Goal: Transaction & Acquisition: Purchase product/service

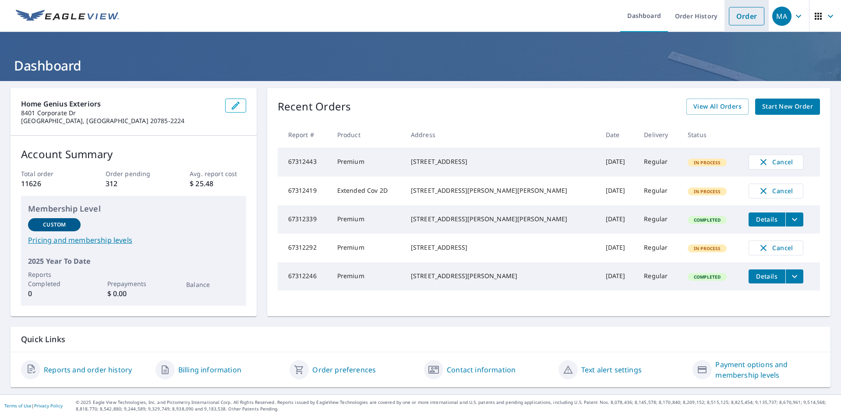
click at [737, 19] on link "Order" at bounding box center [746, 16] width 35 height 18
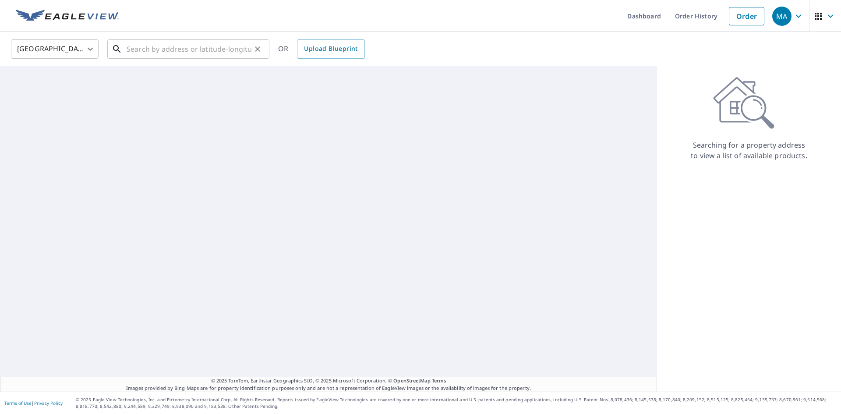
click at [224, 47] on input "text" at bounding box center [189, 49] width 125 height 25
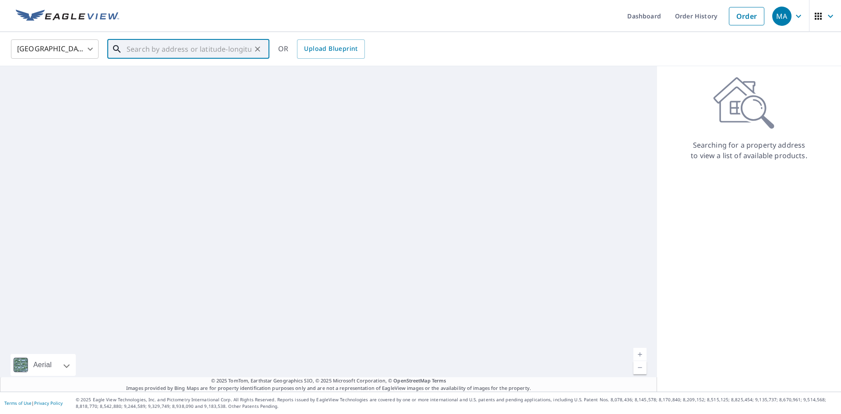
paste input "[STREET_ADDRESS][PERSON_NAME]"
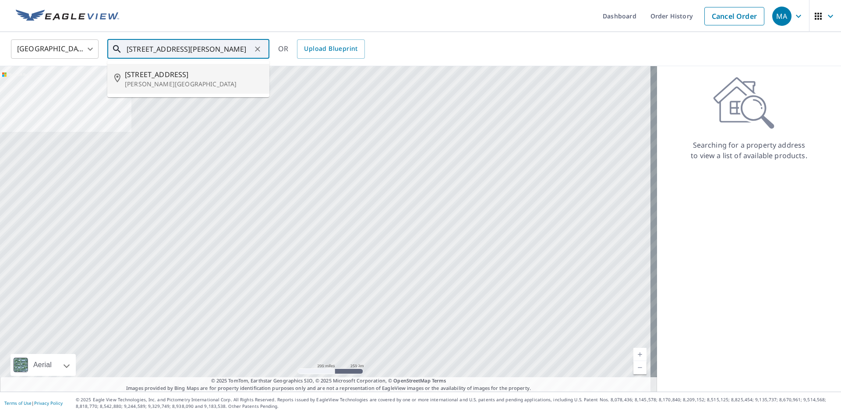
click at [212, 83] on p "[PERSON_NAME][GEOGRAPHIC_DATA]" at bounding box center [194, 84] width 138 height 9
type input "[STREET_ADDRESS][PERSON_NAME]"
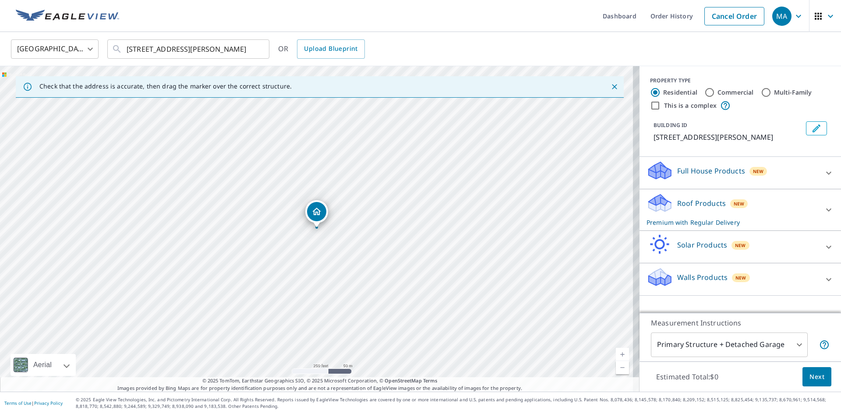
click at [686, 206] on p "Roof Products" at bounding box center [701, 203] width 49 height 11
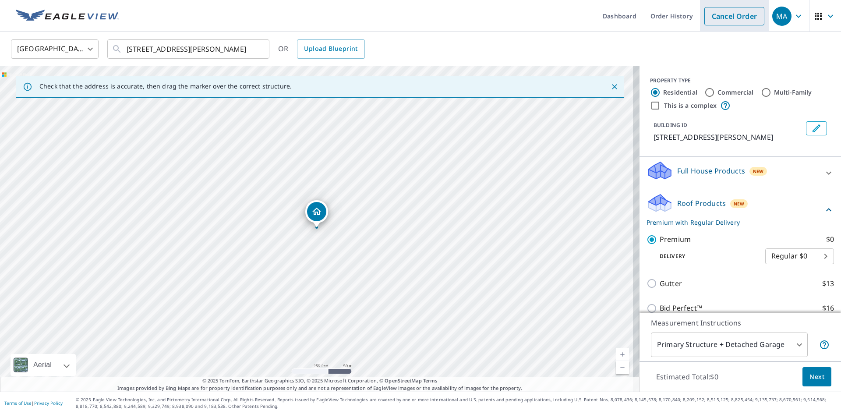
drag, startPoint x: 816, startPoint y: 374, endPoint x: 758, endPoint y: 27, distance: 351.4
click at [816, 372] on span "Next" at bounding box center [817, 377] width 15 height 11
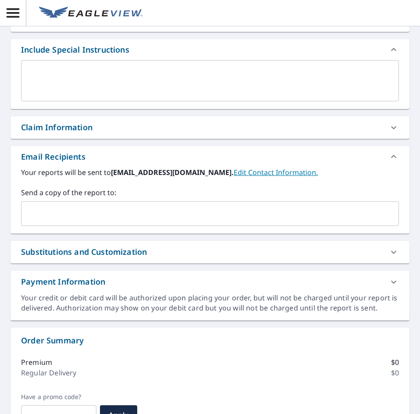
scroll to position [219, 0]
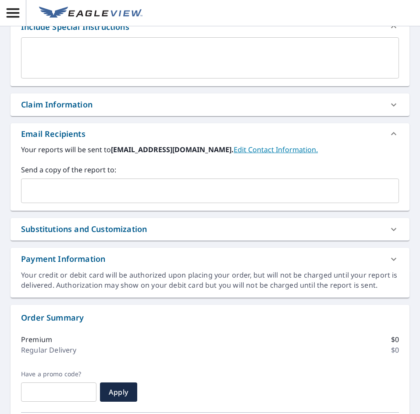
click at [72, 190] on input "text" at bounding box center [203, 190] width 357 height 17
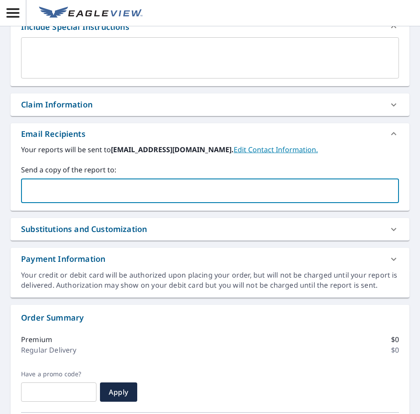
paste input "[EMAIL_ADDRESS][DOMAIN_NAME]"
type input "[EMAIL_ADDRESS][DOMAIN_NAME]"
checkbox input "true"
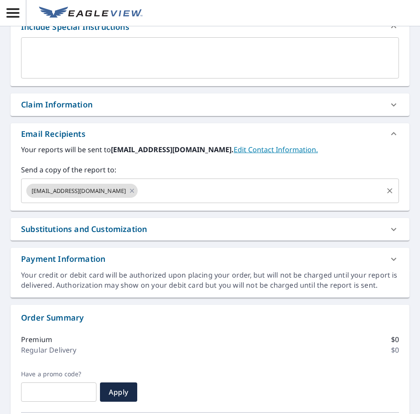
click at [209, 196] on input "text" at bounding box center [260, 190] width 243 height 17
paste input "[EMAIL_ADDRESS][DOMAIN_NAME]"
type input "[EMAIL_ADDRESS][DOMAIN_NAME]"
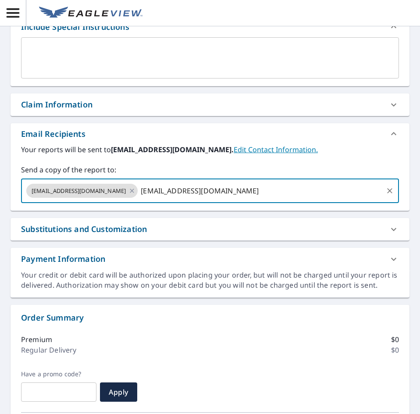
checkbox input "true"
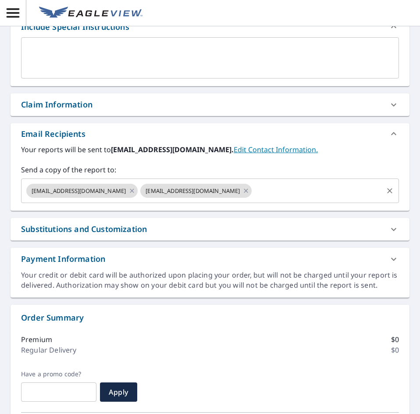
click at [312, 194] on input "text" at bounding box center [317, 190] width 129 height 17
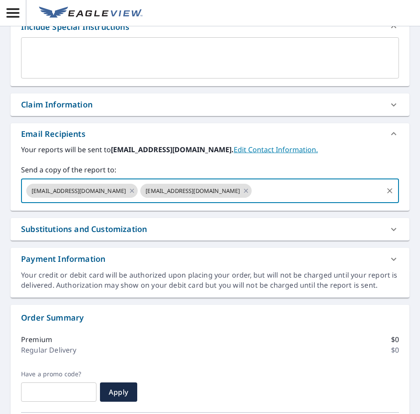
paste input "[EMAIL_ADDRESS][DOMAIN_NAME]"
type input "[EMAIL_ADDRESS][DOMAIN_NAME]"
checkbox input "true"
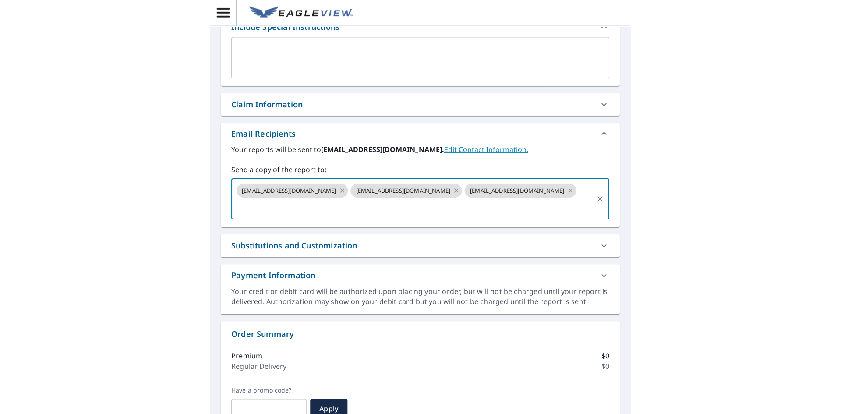
scroll to position [0, 0]
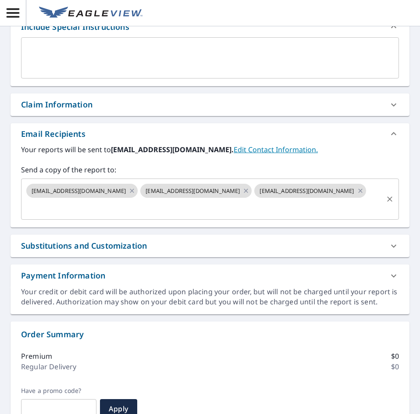
click at [191, 206] on input "text" at bounding box center [203, 207] width 357 height 17
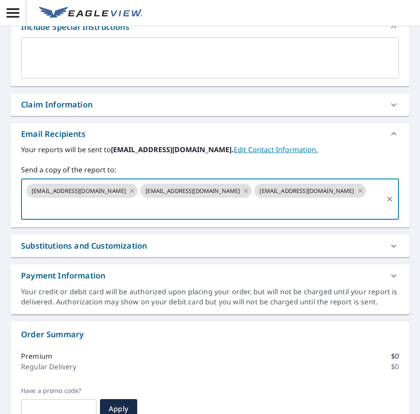
paste input "[EMAIL_ADDRESS][DOMAIN_NAME]"
type input "[EMAIL_ADDRESS][DOMAIN_NAME]"
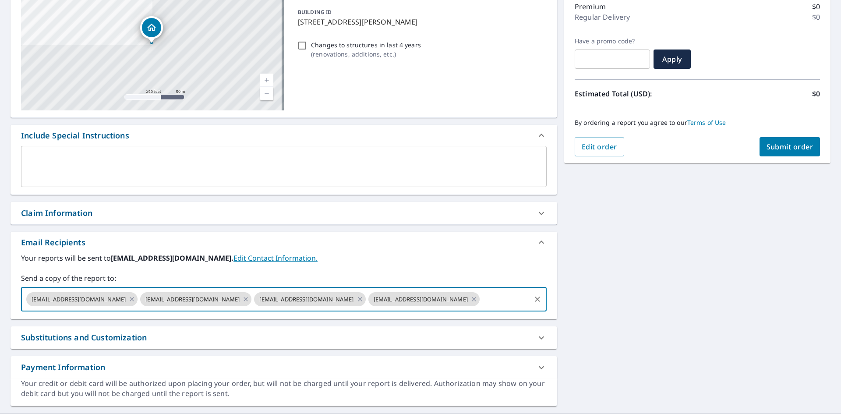
scroll to position [67, 0]
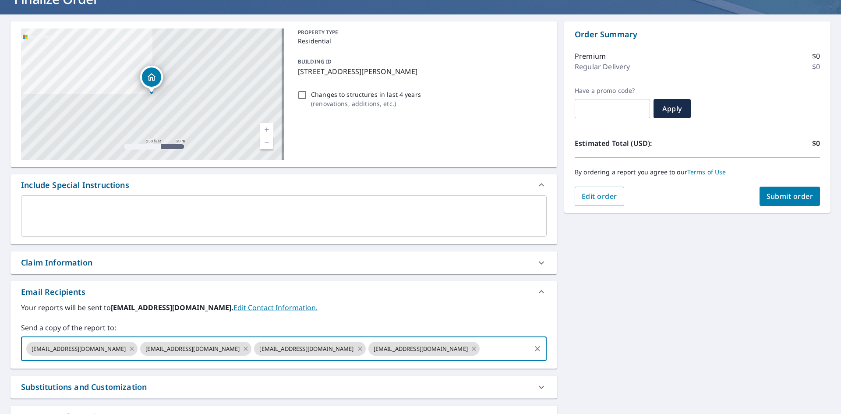
click at [777, 199] on span "Submit order" at bounding box center [790, 196] width 47 height 10
checkbox input "true"
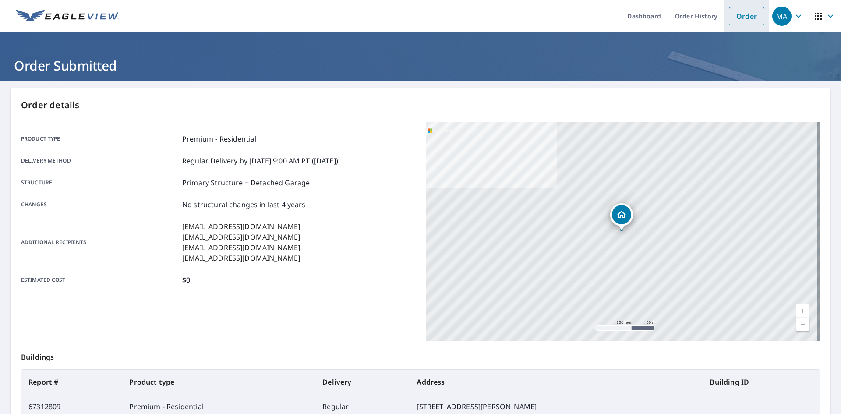
click at [741, 19] on link "Order" at bounding box center [746, 16] width 35 height 18
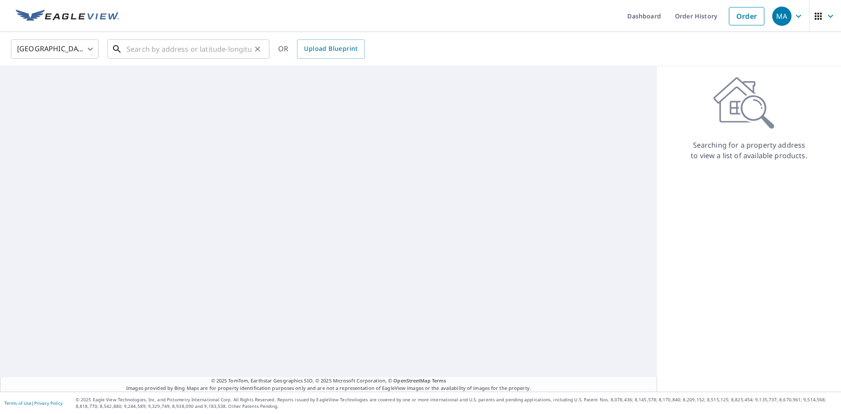
click at [213, 47] on input "text" at bounding box center [189, 49] width 125 height 25
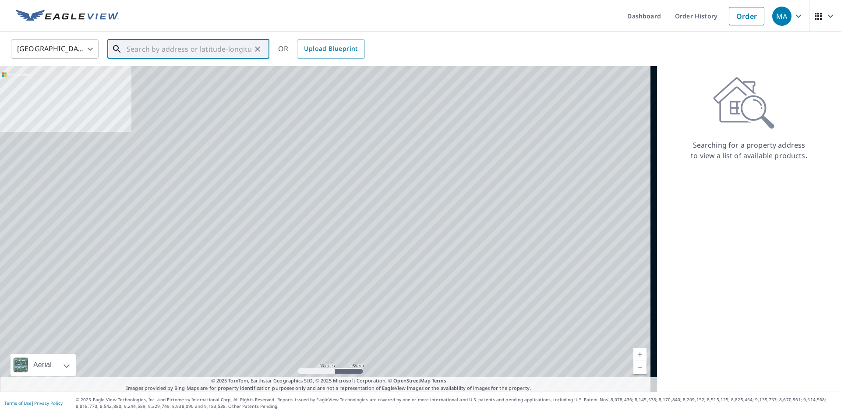
paste input "[STREET_ADDRESS]"
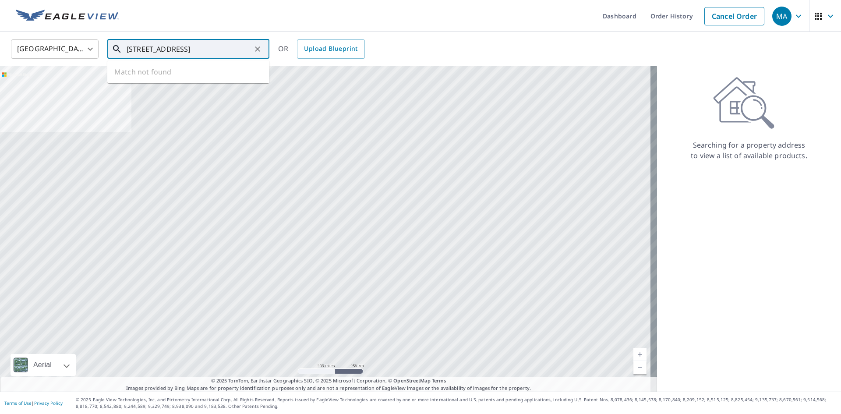
scroll to position [0, 2]
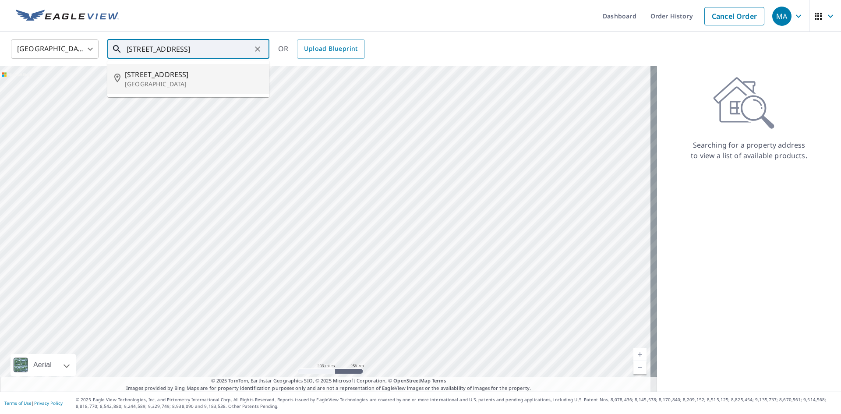
click at [205, 73] on span "[STREET_ADDRESS]" at bounding box center [194, 74] width 138 height 11
type input "[STREET_ADDRESS]"
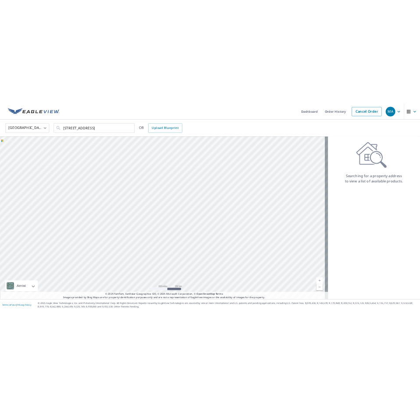
scroll to position [0, 0]
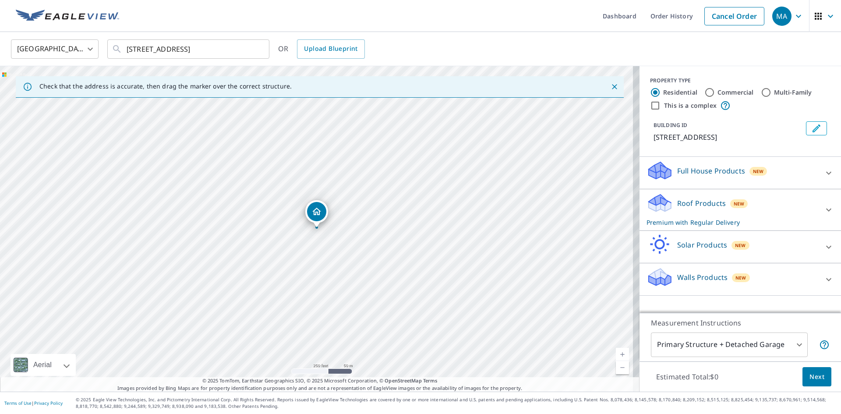
click at [691, 209] on div "Roof Products New Premium with Regular Delivery" at bounding box center [733, 210] width 172 height 34
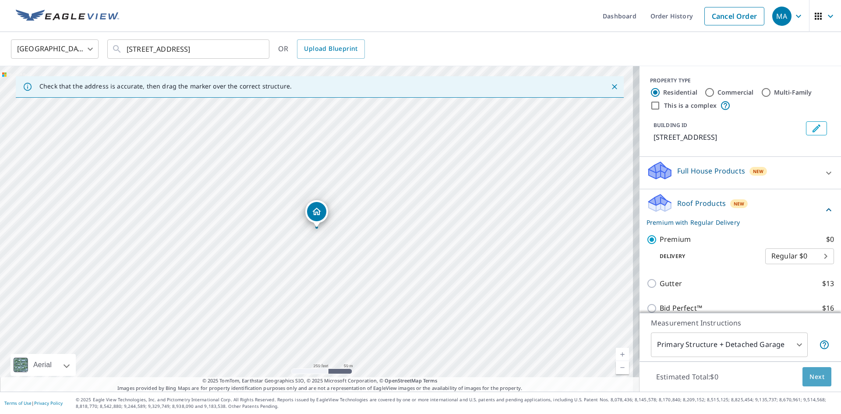
click at [818, 385] on button "Next" at bounding box center [817, 377] width 29 height 20
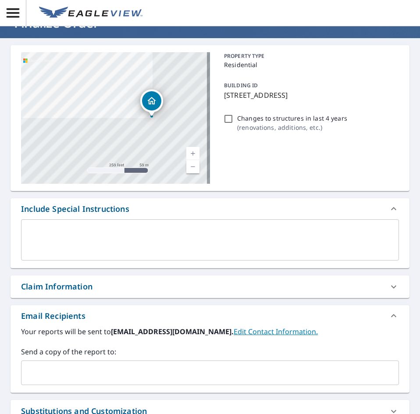
scroll to position [131, 0]
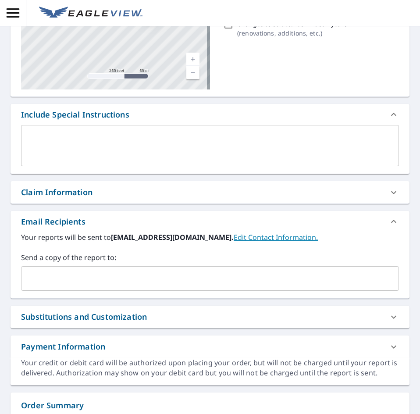
click at [66, 269] on div "​" at bounding box center [210, 278] width 378 height 25
paste input "[EMAIL_ADDRESS][DOMAIN_NAME]"
type input "[EMAIL_ADDRESS][DOMAIN_NAME]"
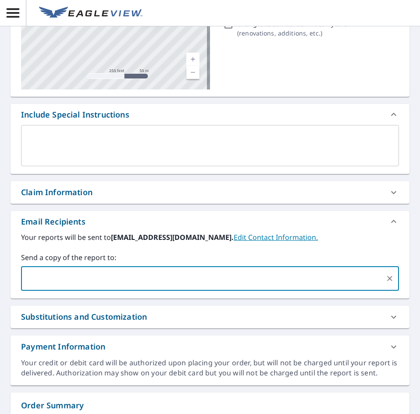
checkbox input "true"
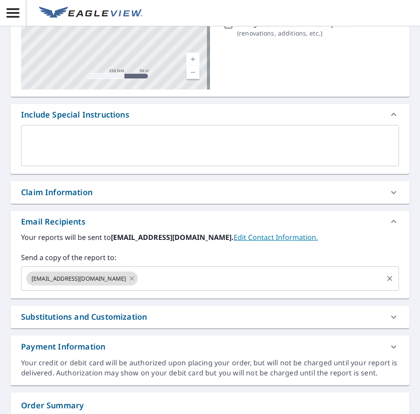
click at [163, 276] on input "text" at bounding box center [260, 278] width 243 height 17
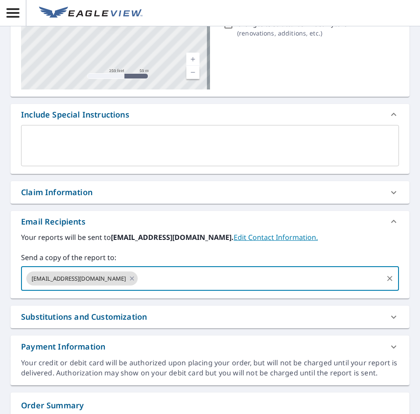
paste input "[EMAIL_ADDRESS][DOMAIN_NAME]"
type input "[EMAIL_ADDRESS][DOMAIN_NAME]"
checkbox input "true"
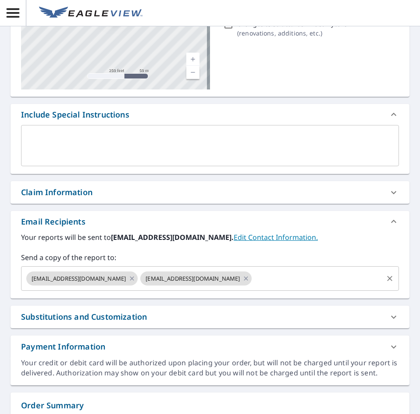
click at [288, 278] on input "text" at bounding box center [317, 278] width 129 height 17
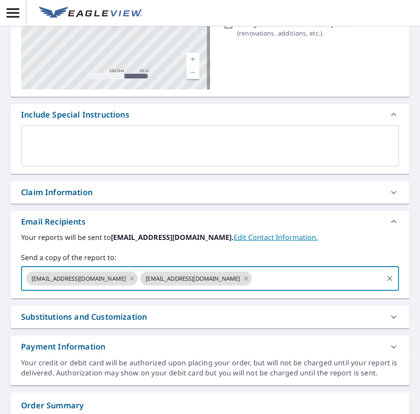
paste input "[EMAIL_ADDRESS][DOMAIN_NAME]"
type input "[EMAIL_ADDRESS][DOMAIN_NAME]"
checkbox input "true"
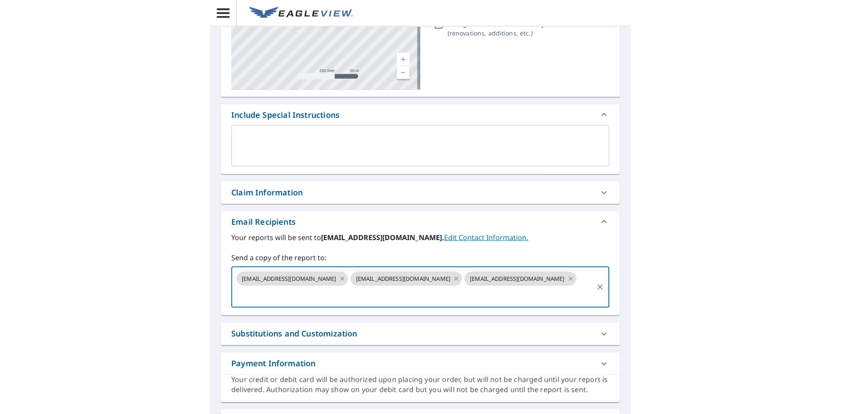
scroll to position [0, 0]
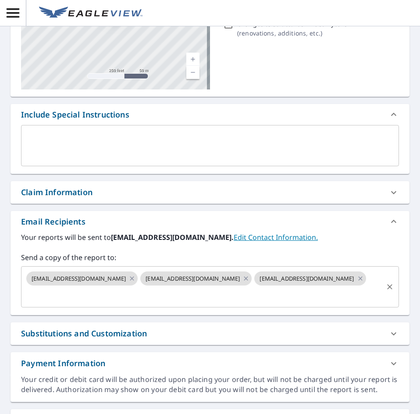
click at [188, 300] on input "text" at bounding box center [203, 295] width 357 height 17
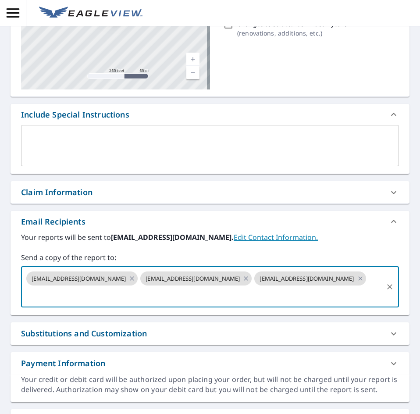
paste input "[EMAIL_ADDRESS][DOMAIN_NAME]"
type input "[EMAIL_ADDRESS][DOMAIN_NAME]"
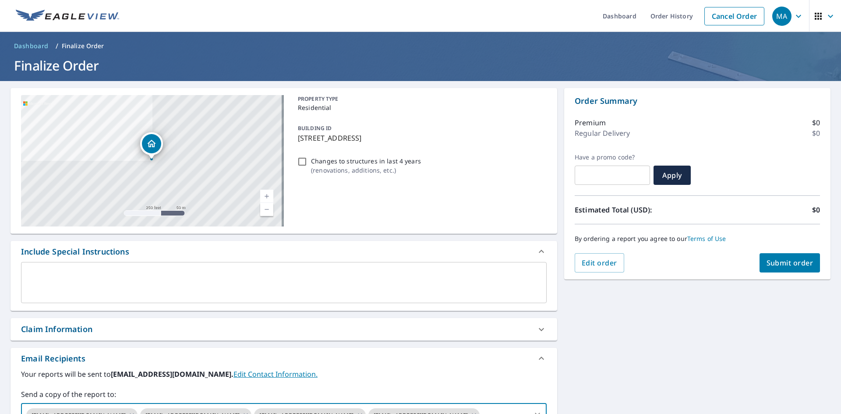
click at [783, 265] on span "Submit order" at bounding box center [790, 263] width 47 height 10
checkbox input "true"
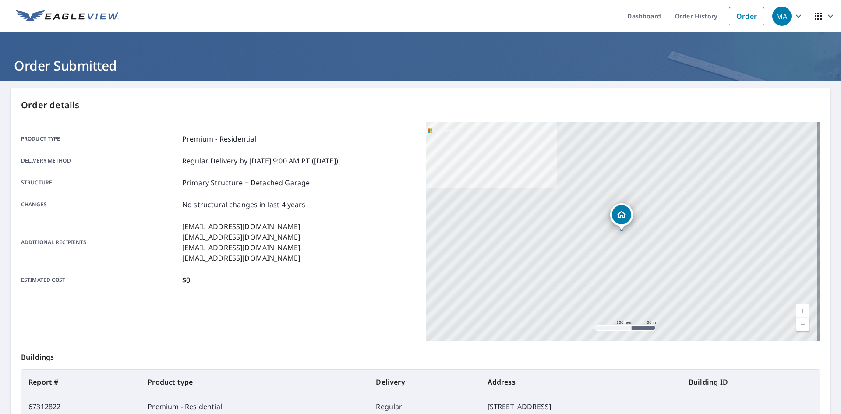
drag, startPoint x: 733, startPoint y: 21, endPoint x: 450, endPoint y: 21, distance: 283.5
click at [733, 21] on link "Order" at bounding box center [746, 16] width 35 height 18
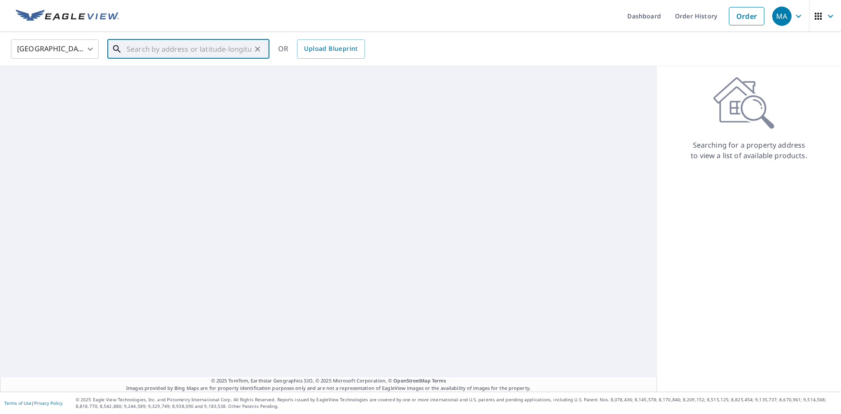
click at [218, 46] on input "text" at bounding box center [189, 49] width 125 height 25
paste input "[STREET_ADDRESS]"
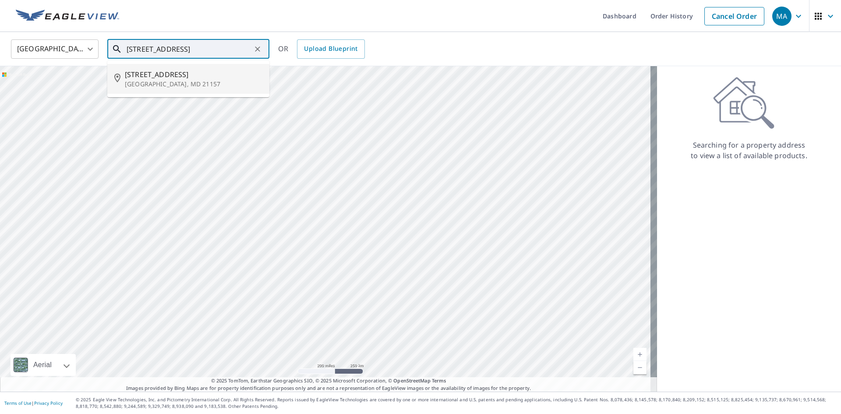
click at [209, 74] on span "[STREET_ADDRESS]" at bounding box center [194, 74] width 138 height 11
type input "[STREET_ADDRESS]"
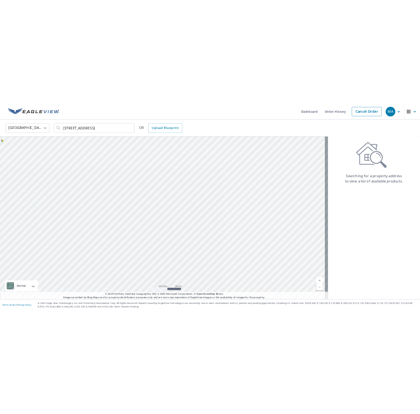
scroll to position [0, 0]
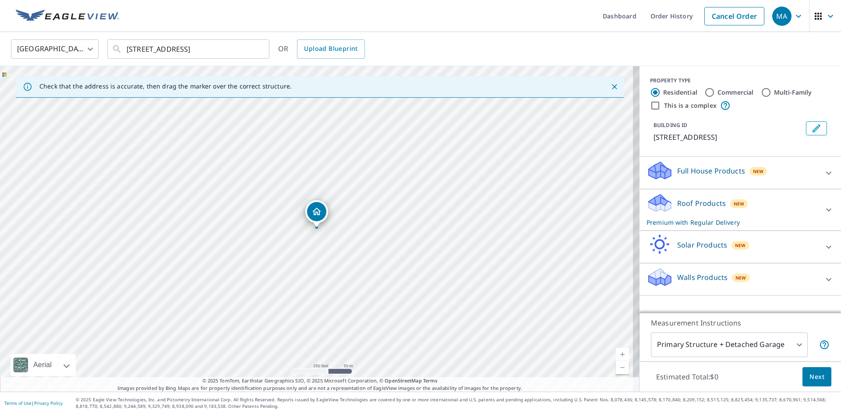
click at [770, 194] on div "Roof Products New Premium with Regular Delivery" at bounding box center [733, 210] width 172 height 34
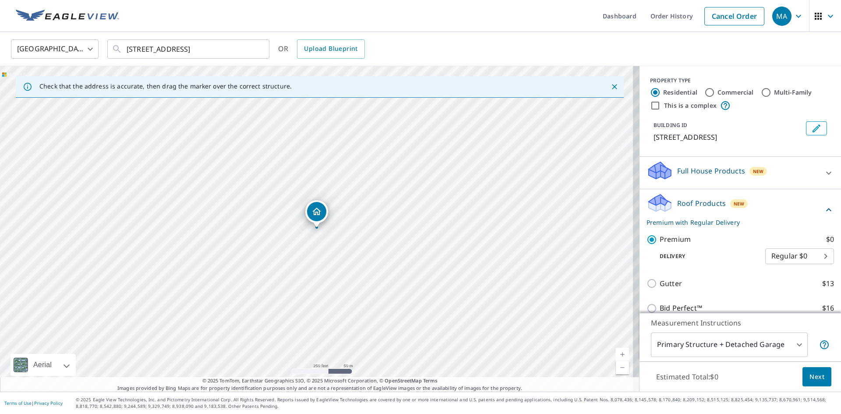
click at [810, 377] on span "Next" at bounding box center [817, 377] width 15 height 11
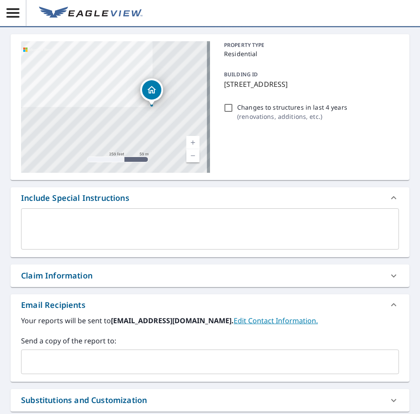
scroll to position [131, 0]
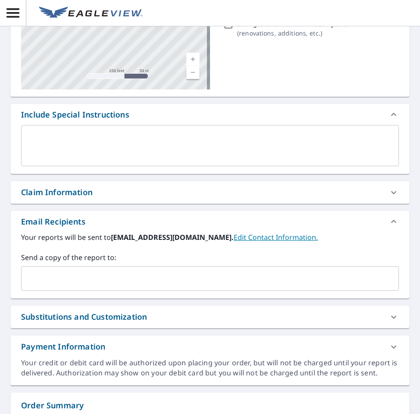
click at [59, 281] on input "text" at bounding box center [203, 278] width 357 height 17
paste input "[EMAIL_ADDRESS][DOMAIN_NAME]"
type input "[EMAIL_ADDRESS][DOMAIN_NAME]"
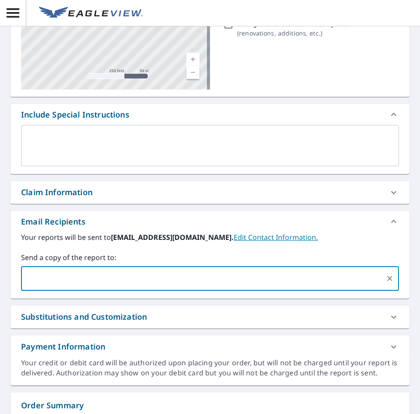
checkbox input "true"
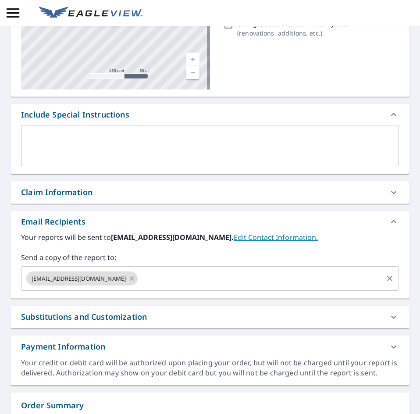
click at [160, 277] on input "text" at bounding box center [260, 278] width 243 height 17
paste input "[EMAIL_ADDRESS][DOMAIN_NAME]"
type input "[EMAIL_ADDRESS][DOMAIN_NAME]"
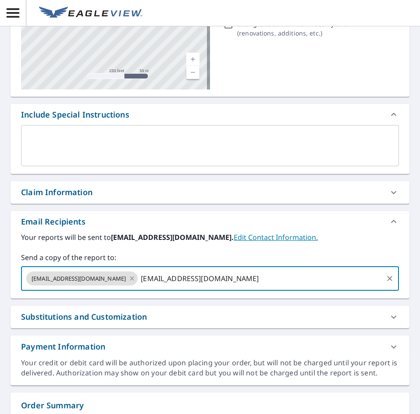
checkbox input "true"
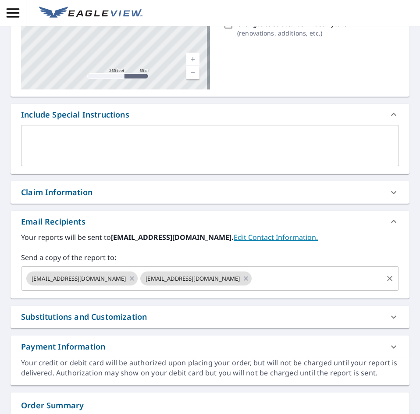
click at [291, 281] on input "text" at bounding box center [317, 278] width 129 height 17
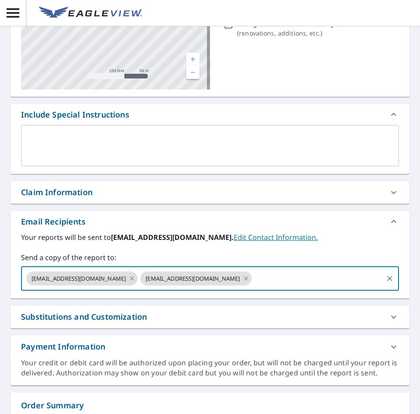
paste input "[EMAIL_ADDRESS][DOMAIN_NAME]"
type input "[EMAIL_ADDRESS][DOMAIN_NAME]"
checkbox input "true"
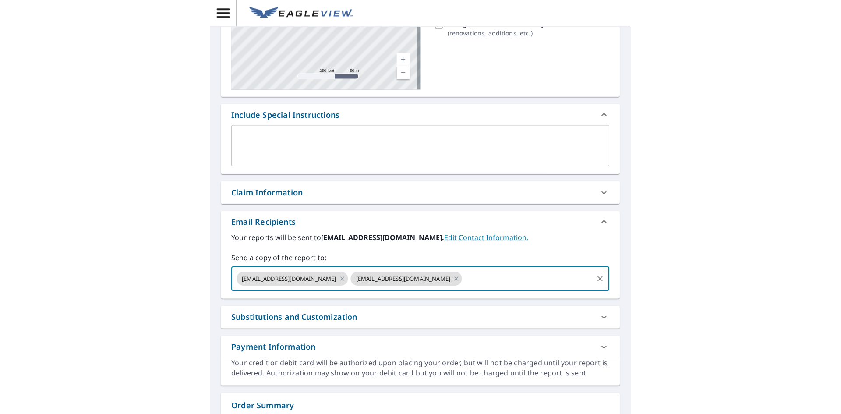
scroll to position [0, 0]
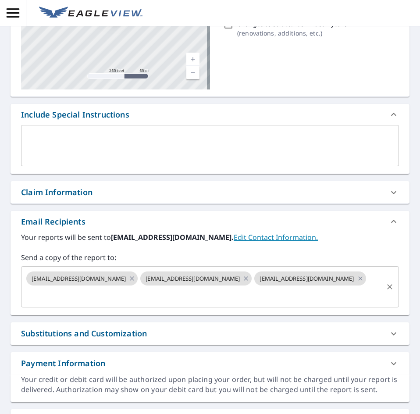
drag, startPoint x: 171, startPoint y: 298, endPoint x: 163, endPoint y: 296, distance: 8.5
click at [171, 298] on input "text" at bounding box center [203, 295] width 357 height 17
paste input "[EMAIL_ADDRESS][DOMAIN_NAME]"
type input "[EMAIL_ADDRESS][DOMAIN_NAME]"
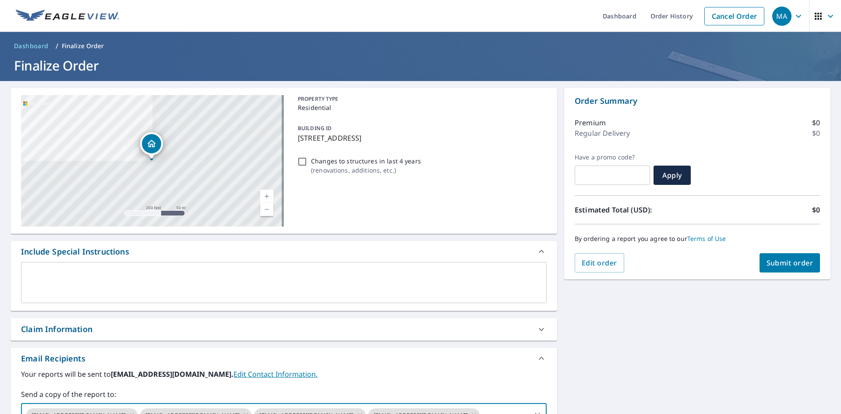
click at [783, 260] on span "Submit order" at bounding box center [790, 263] width 47 height 10
checkbox input "true"
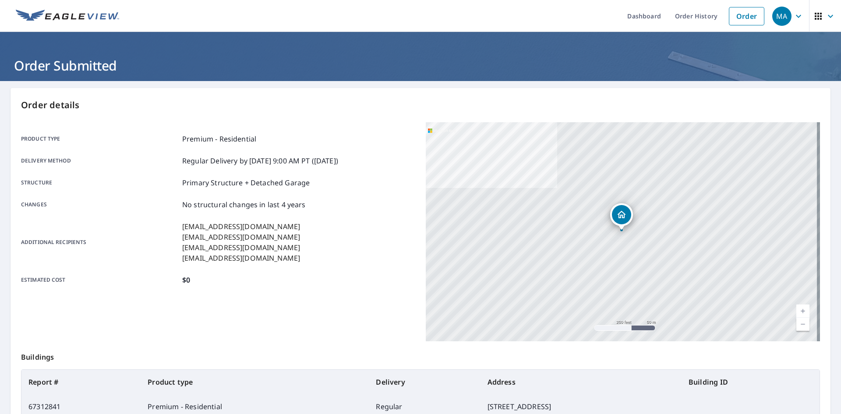
drag, startPoint x: 745, startPoint y: 18, endPoint x: 485, endPoint y: 18, distance: 260.7
click at [745, 18] on link "Order" at bounding box center [746, 16] width 35 height 18
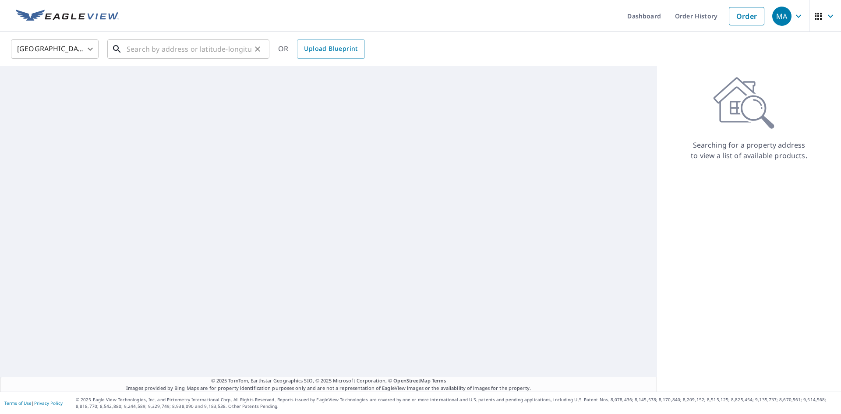
click at [247, 49] on input "text" at bounding box center [189, 49] width 125 height 25
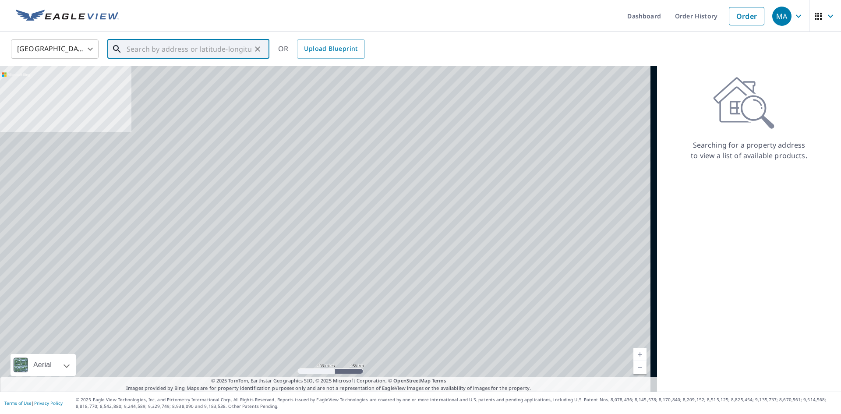
paste input "[STREET_ADDRESS][US_STATE]"
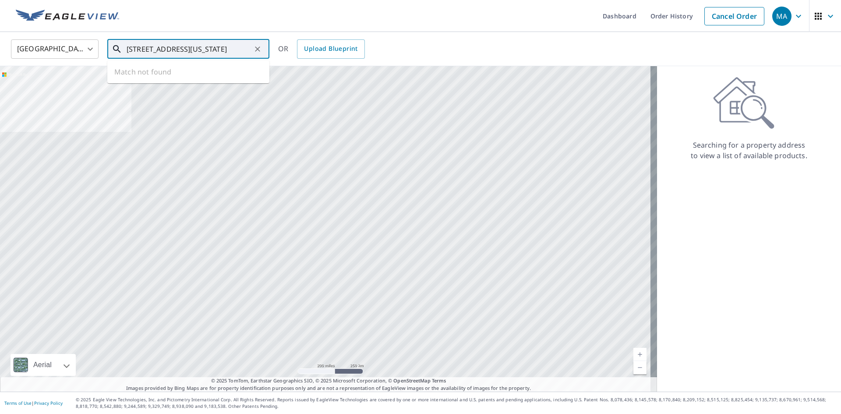
scroll to position [0, 37]
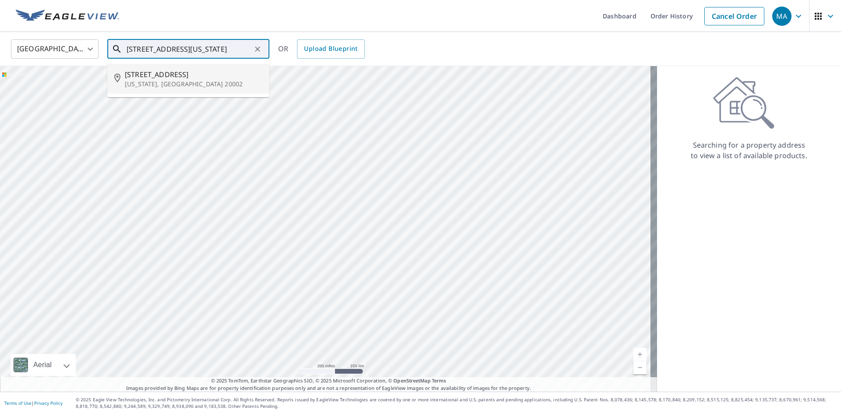
click at [220, 77] on span "[STREET_ADDRESS]" at bounding box center [194, 74] width 138 height 11
type input "[STREET_ADDRESS][US_STATE]"
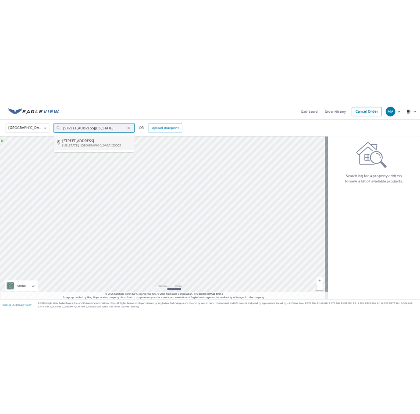
scroll to position [0, 0]
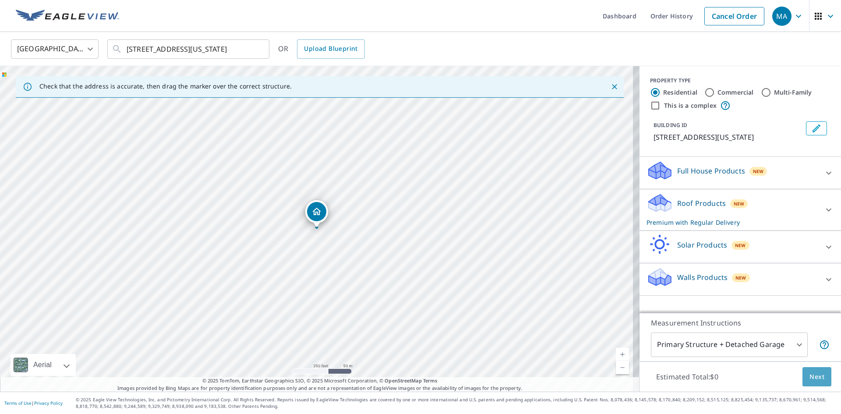
click at [810, 374] on span "Next" at bounding box center [817, 377] width 15 height 11
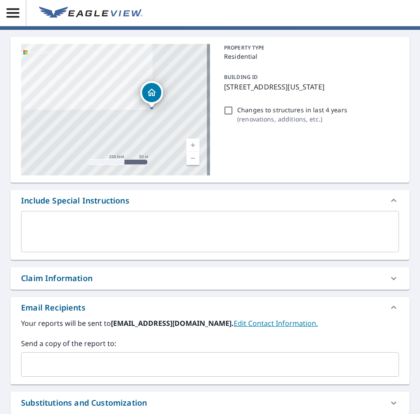
scroll to position [175, 0]
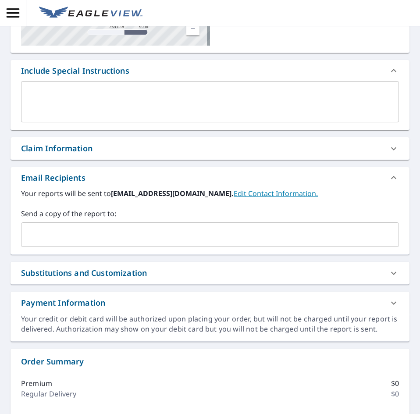
click at [42, 230] on input "text" at bounding box center [203, 234] width 357 height 17
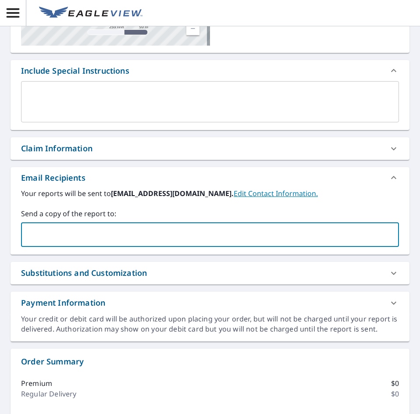
paste input "[EMAIL_ADDRESS][DOMAIN_NAME]"
type input "[EMAIL_ADDRESS][DOMAIN_NAME]"
checkbox input "true"
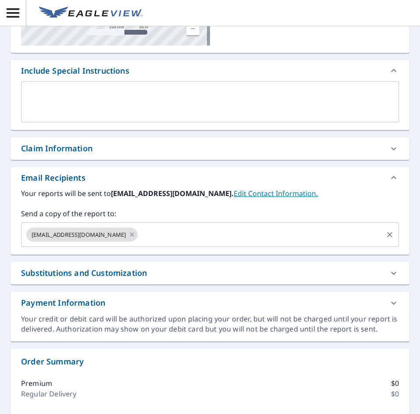
click at [167, 234] on input "text" at bounding box center [260, 234] width 243 height 17
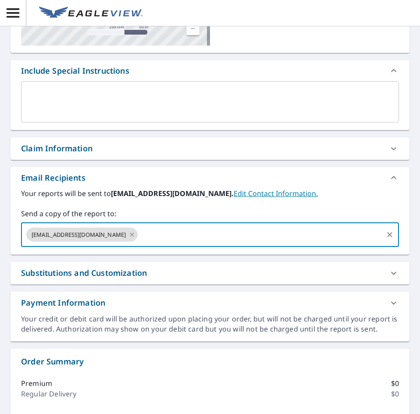
paste input "[EMAIL_ADDRESS][DOMAIN_NAME]"
type input "[EMAIL_ADDRESS][DOMAIN_NAME]"
checkbox input "true"
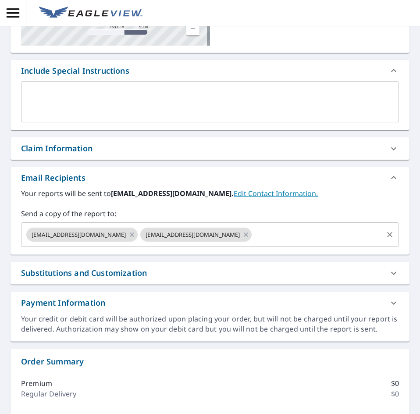
drag, startPoint x: 295, startPoint y: 237, endPoint x: 291, endPoint y: 235, distance: 4.5
click at [295, 237] on input "text" at bounding box center [317, 234] width 129 height 17
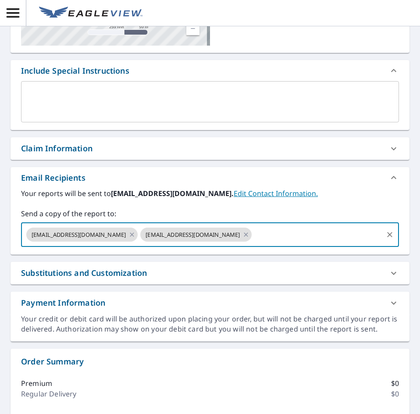
paste input "[EMAIL_ADDRESS][DOMAIN_NAME]"
type input "[EMAIL_ADDRESS][DOMAIN_NAME]"
checkbox input "true"
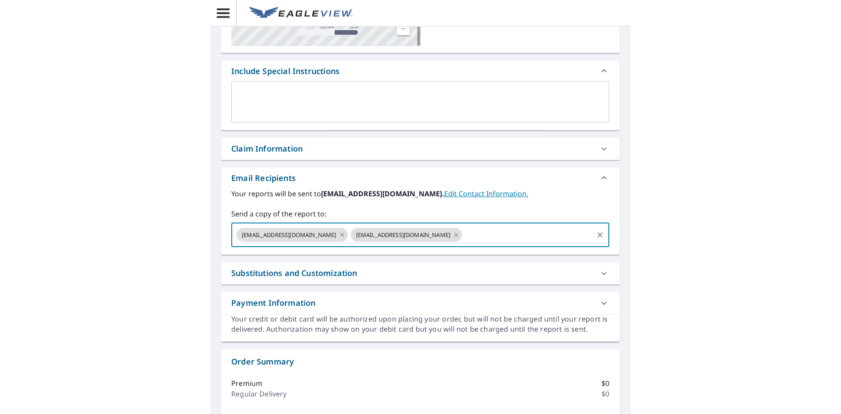
scroll to position [0, 0]
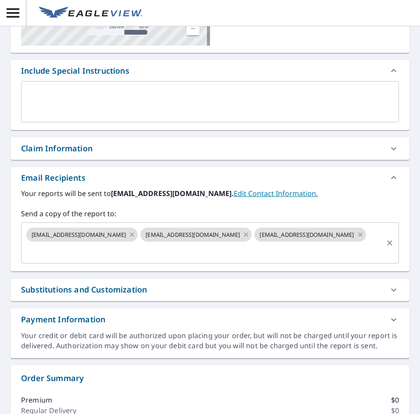
click at [166, 253] on input "text" at bounding box center [203, 251] width 357 height 17
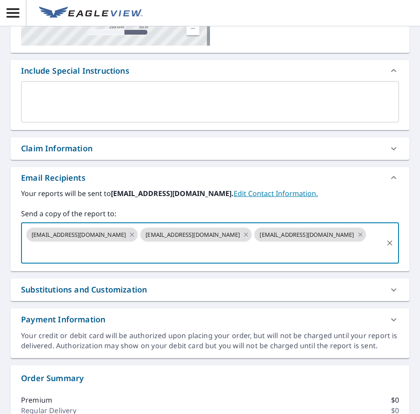
paste input "[EMAIL_ADDRESS][DOMAIN_NAME]"
type input "[EMAIL_ADDRESS][DOMAIN_NAME]"
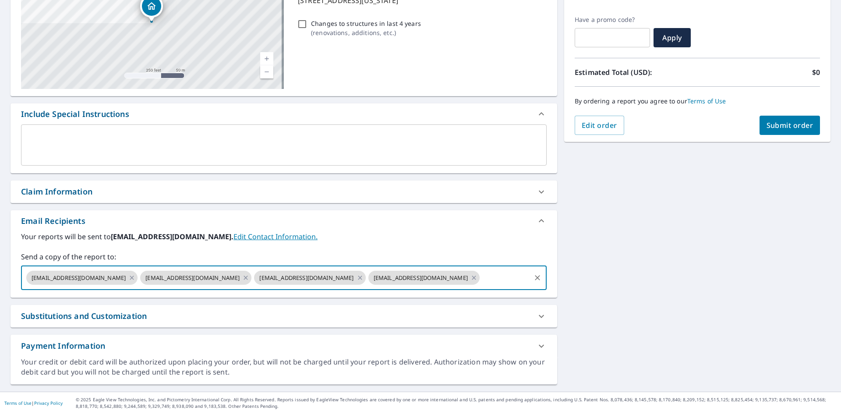
scroll to position [23, 0]
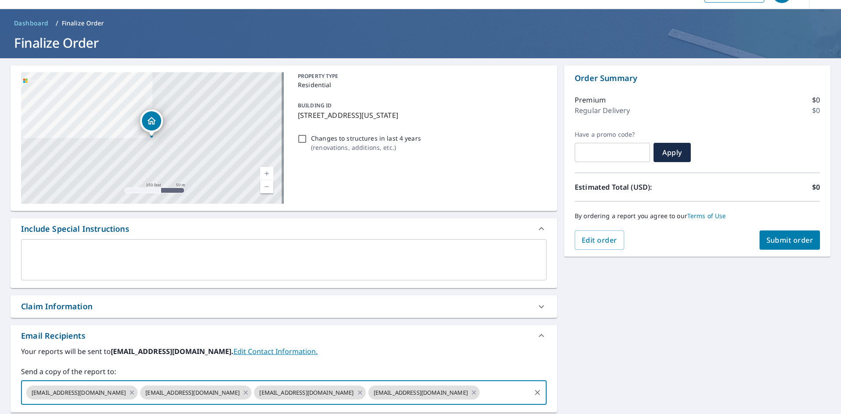
click at [801, 241] on span "Submit order" at bounding box center [790, 240] width 47 height 10
checkbox input "true"
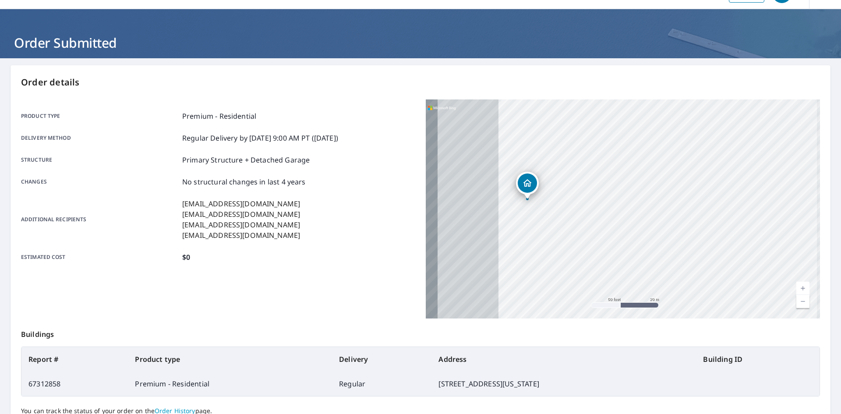
drag, startPoint x: 524, startPoint y: 231, endPoint x: 596, endPoint y: 231, distance: 72.7
click at [596, 231] on div "[STREET_ADDRESS][US_STATE]" at bounding box center [623, 208] width 394 height 219
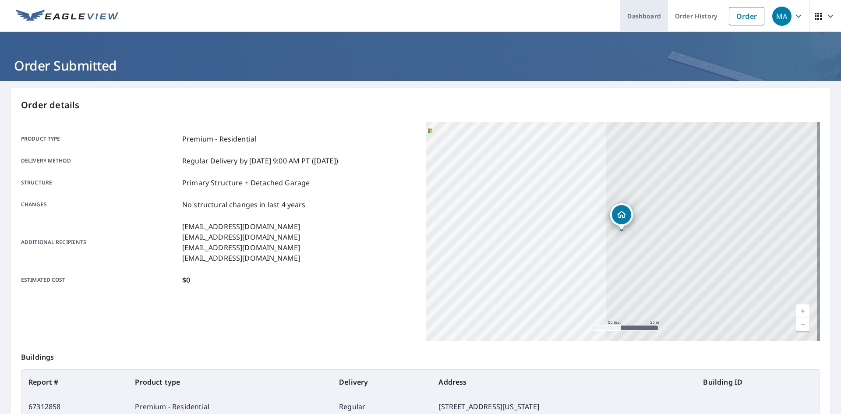
drag, startPoint x: 737, startPoint y: 20, endPoint x: 647, endPoint y: 10, distance: 89.9
click at [737, 20] on link "Order" at bounding box center [746, 16] width 35 height 18
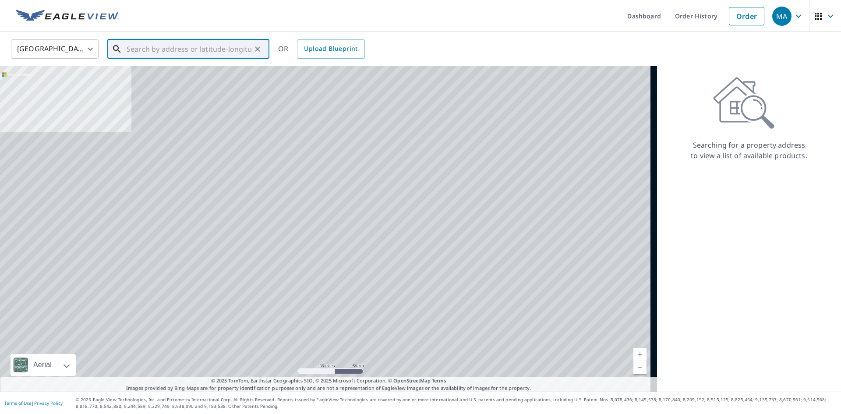
click at [209, 47] on input "text" at bounding box center [189, 49] width 125 height 25
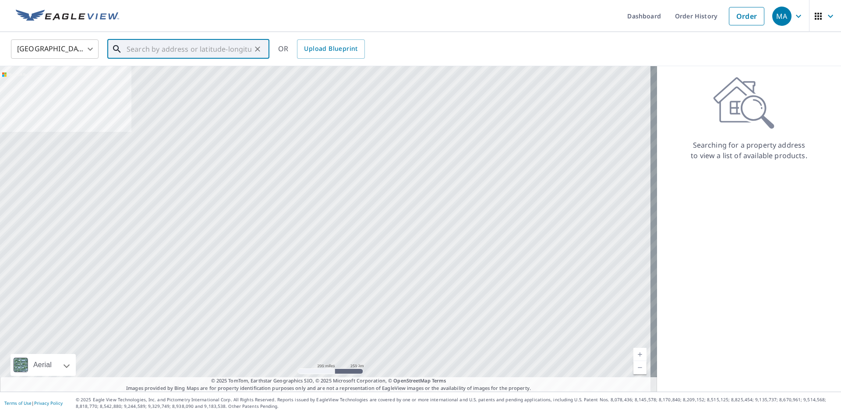
paste input "[STREET_ADDRESS]"
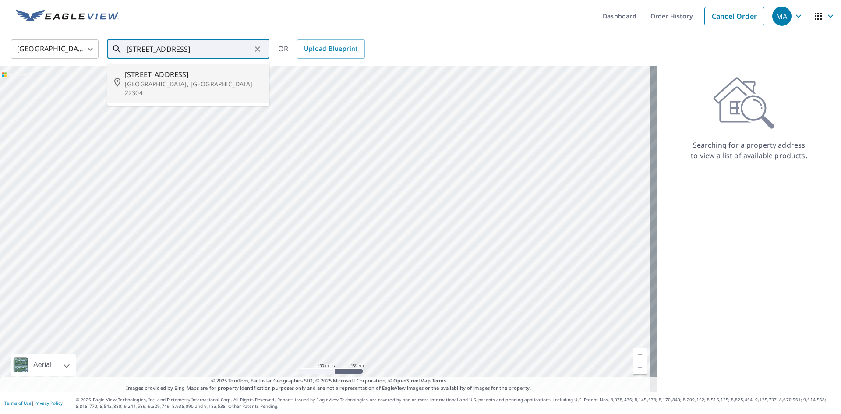
click at [200, 74] on span "[STREET_ADDRESS]" at bounding box center [194, 74] width 138 height 11
type input "[STREET_ADDRESS]"
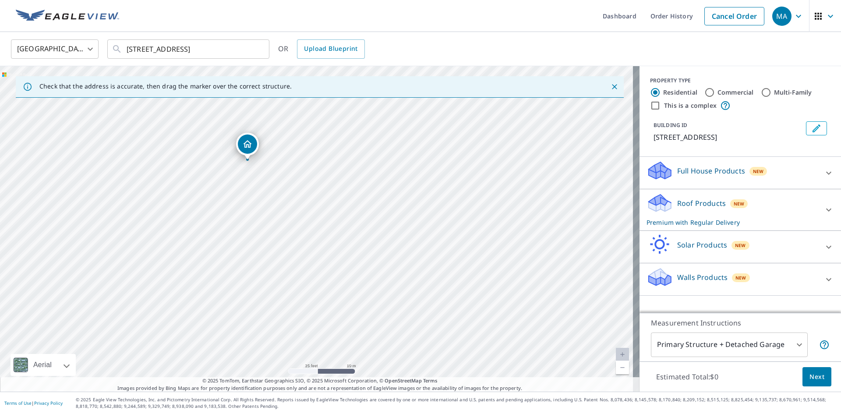
drag, startPoint x: 361, startPoint y: 134, endPoint x: 287, endPoint y: 191, distance: 92.8
click at [287, 191] on div "[STREET_ADDRESS]" at bounding box center [320, 229] width 640 height 326
click at [719, 207] on div "Roof Products New Premium with Regular Delivery" at bounding box center [733, 210] width 172 height 34
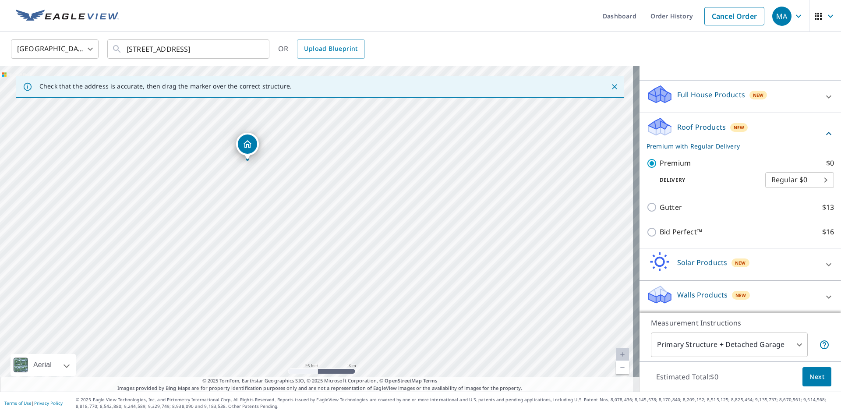
scroll to position [77, 0]
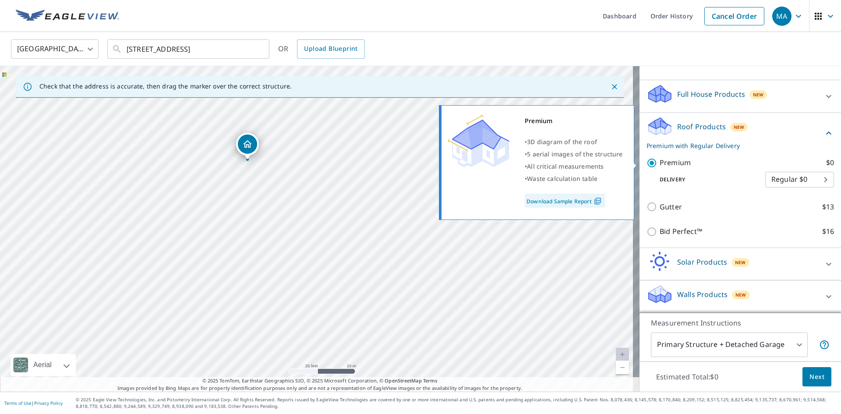
drag, startPoint x: 646, startPoint y: 164, endPoint x: 660, endPoint y: 194, distance: 33.5
click at [647, 164] on input "Premium $0" at bounding box center [653, 163] width 13 height 11
checkbox input "false"
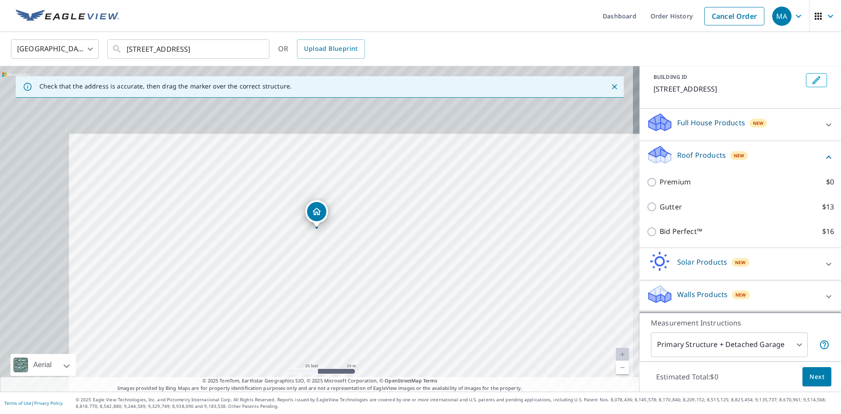
scroll to position [48, 0]
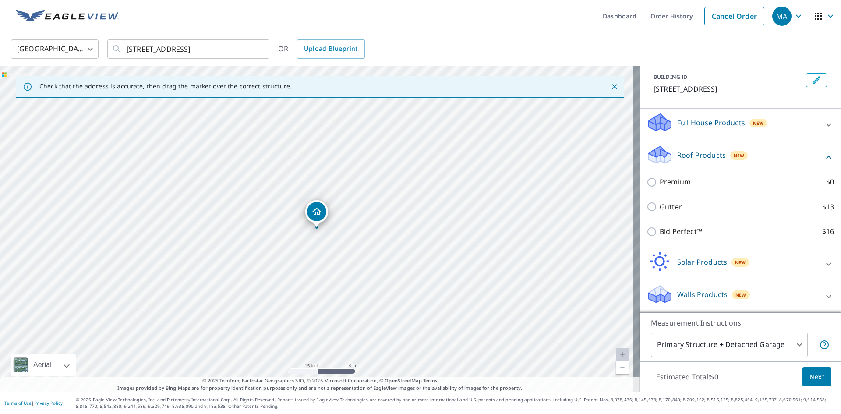
click at [678, 296] on p "Walls Products" at bounding box center [702, 294] width 50 height 11
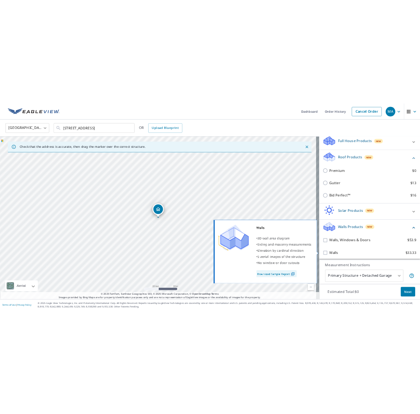
scroll to position [98, 0]
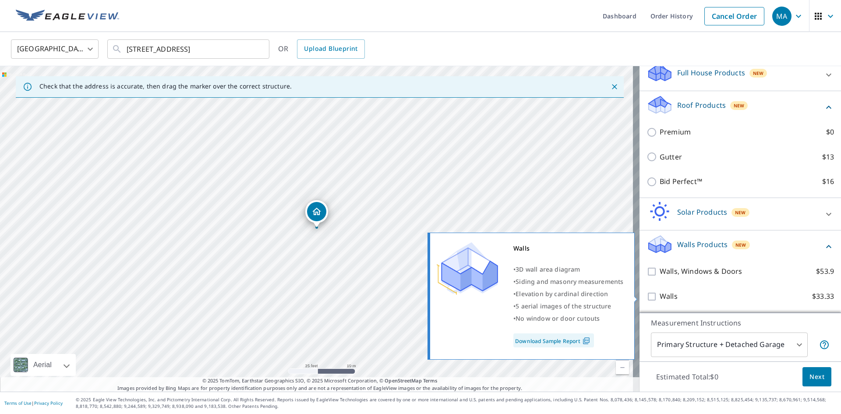
click at [660, 298] on p "Walls" at bounding box center [669, 296] width 18 height 11
click at [655, 298] on input "Walls $33.33" at bounding box center [653, 296] width 13 height 11
checkbox input "true"
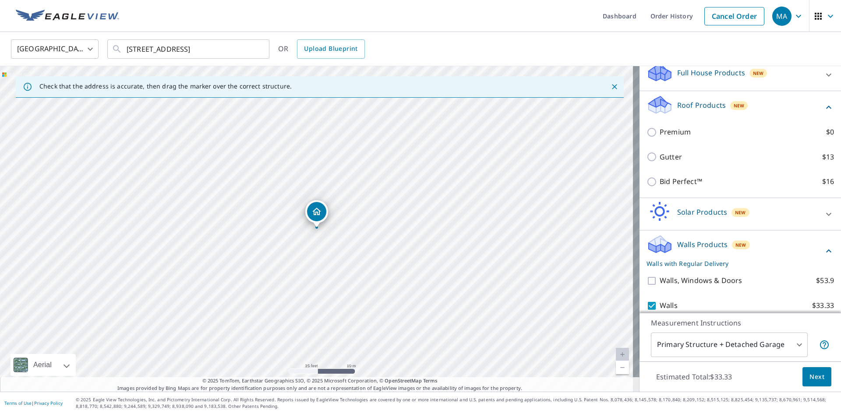
click at [811, 374] on span "Next" at bounding box center [817, 377] width 15 height 11
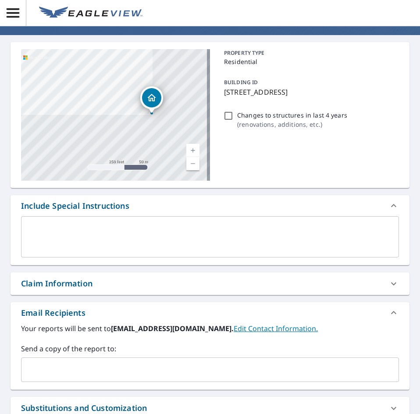
scroll to position [175, 0]
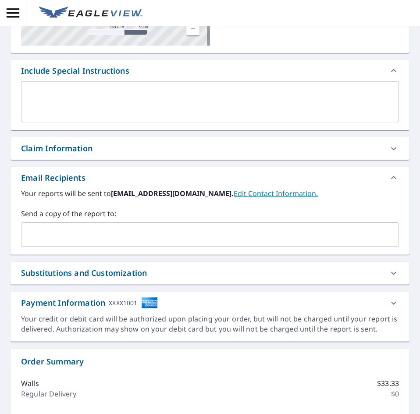
click at [63, 234] on input "text" at bounding box center [203, 234] width 357 height 17
paste input "[EMAIL_ADDRESS][DOMAIN_NAME]"
type input "[EMAIL_ADDRESS][DOMAIN_NAME]"
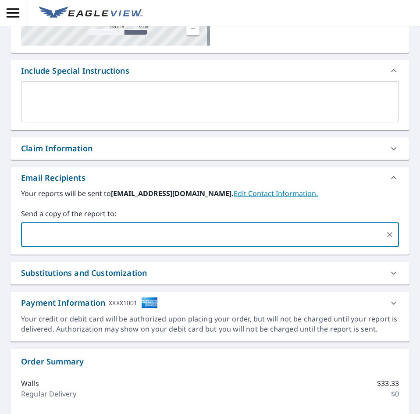
checkbox input "true"
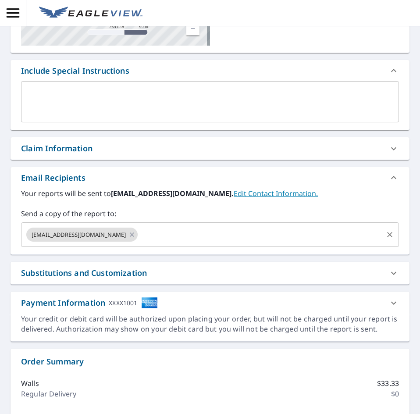
click at [188, 236] on input "text" at bounding box center [260, 234] width 243 height 17
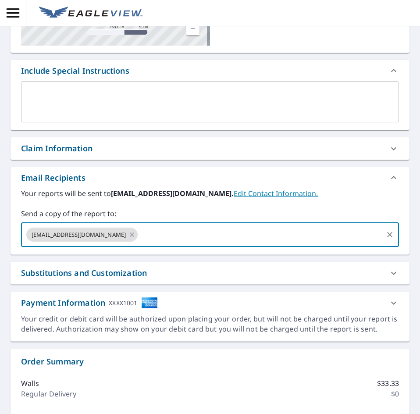
paste input "[EMAIL_ADDRESS][DOMAIN_NAME]"
type input "[EMAIL_ADDRESS][DOMAIN_NAME]"
checkbox input "true"
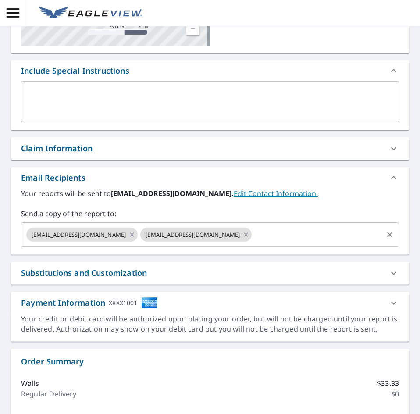
click at [293, 238] on input "text" at bounding box center [317, 234] width 129 height 17
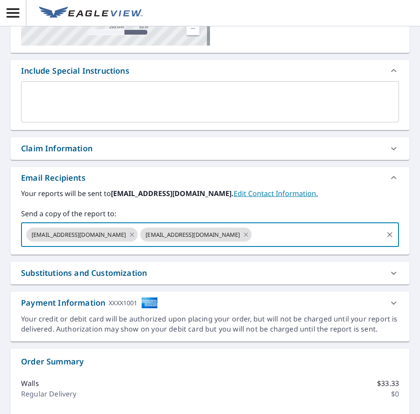
paste input "[EMAIL_ADDRESS][DOMAIN_NAME]"
type input "[EMAIL_ADDRESS][DOMAIN_NAME]"
checkbox input "true"
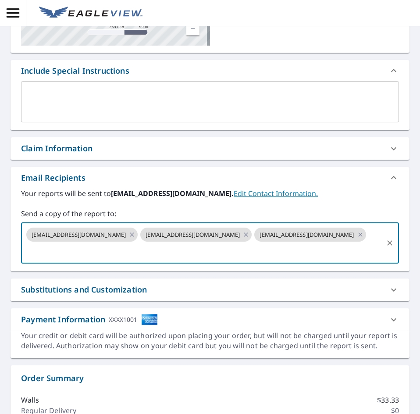
scroll to position [0, 0]
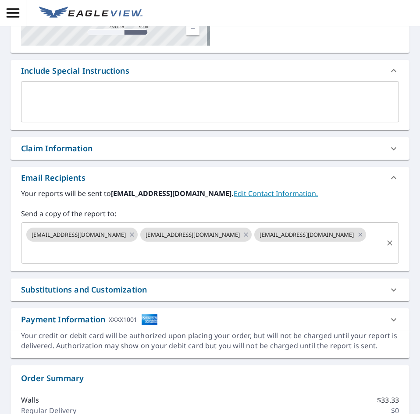
click at [205, 257] on input "text" at bounding box center [203, 251] width 357 height 17
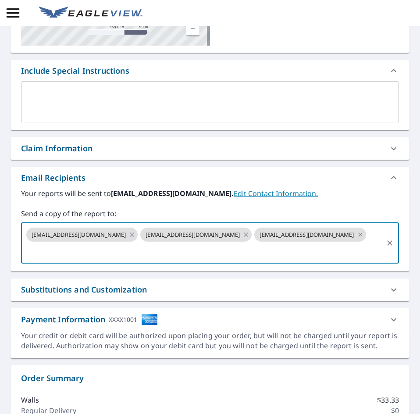
paste input "[EMAIL_ADDRESS][DOMAIN_NAME]"
type input "[EMAIL_ADDRESS][DOMAIN_NAME]"
checkbox input "true"
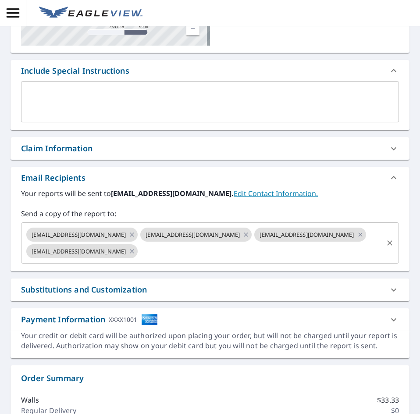
click at [291, 253] on input "text" at bounding box center [260, 251] width 243 height 17
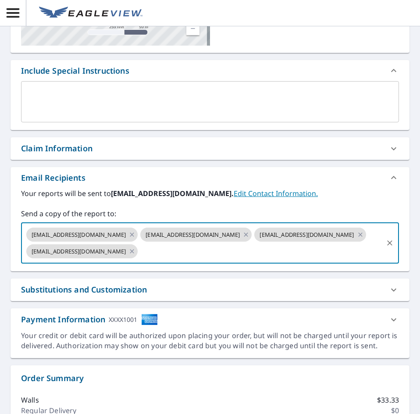
paste input "[EMAIL_ADDRESS][DOMAIN_NAME]"
type input "[EMAIL_ADDRESS][DOMAIN_NAME]"
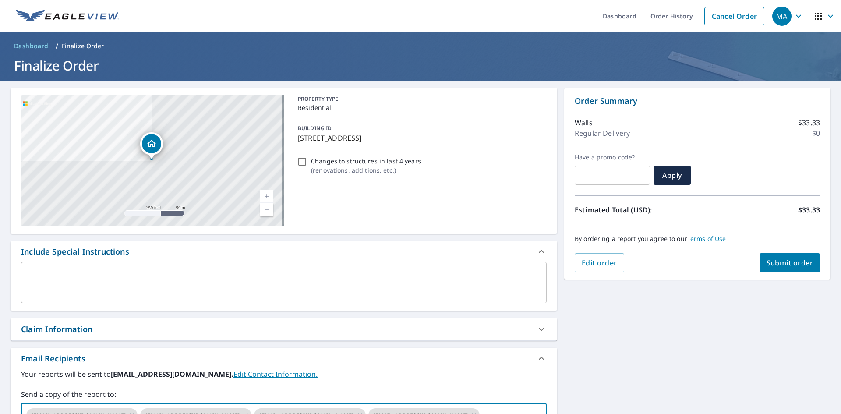
click at [779, 265] on span "Submit order" at bounding box center [790, 263] width 47 height 10
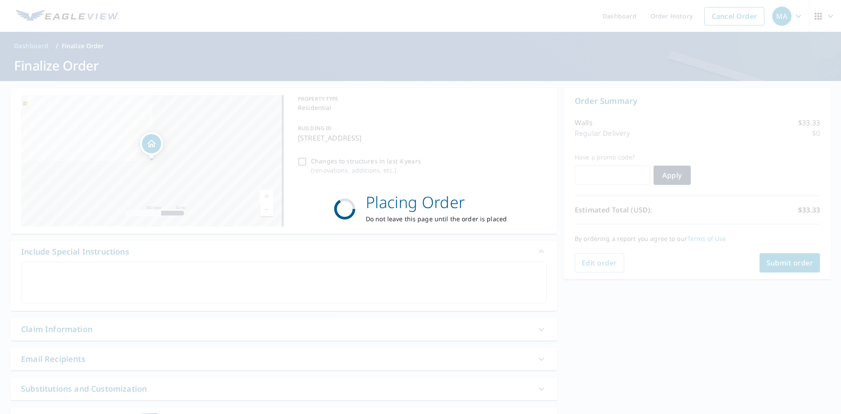
checkbox input "true"
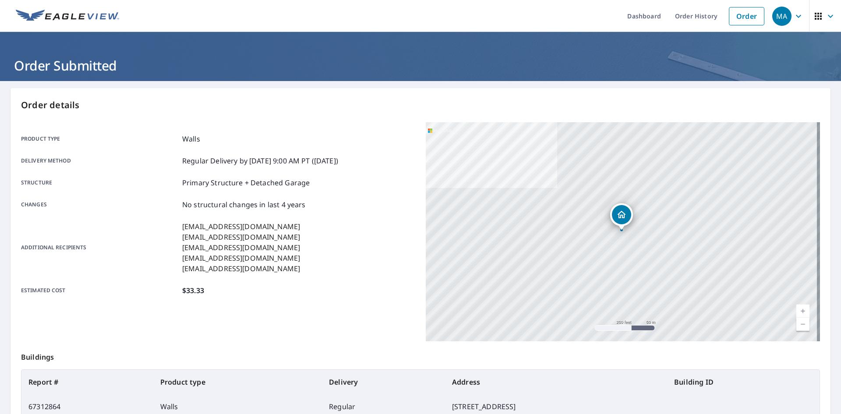
drag, startPoint x: 744, startPoint y: 14, endPoint x: 420, endPoint y: 14, distance: 324.2
click at [743, 14] on link "Order" at bounding box center [746, 16] width 35 height 18
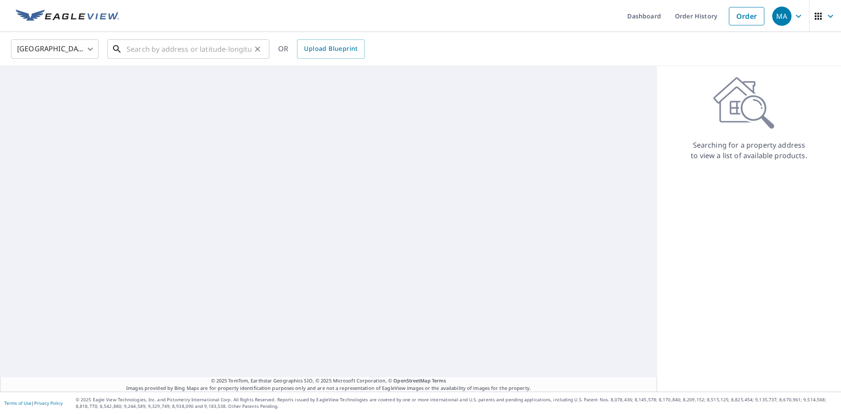
click at [205, 47] on input "text" at bounding box center [189, 49] width 125 height 25
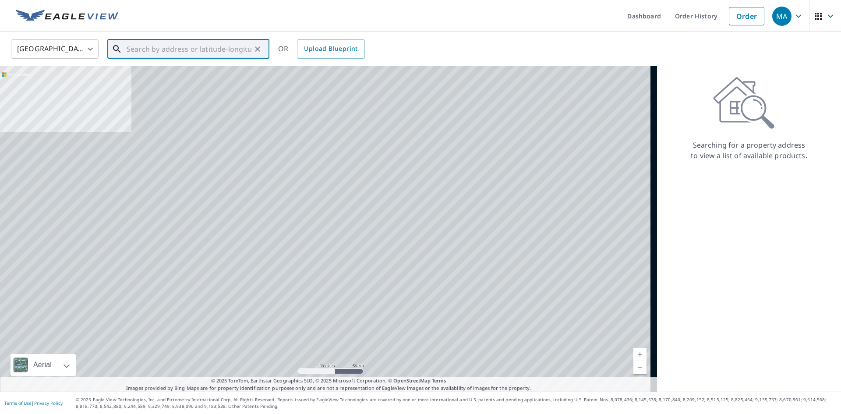
paste input "[STREET_ADDRESS]"
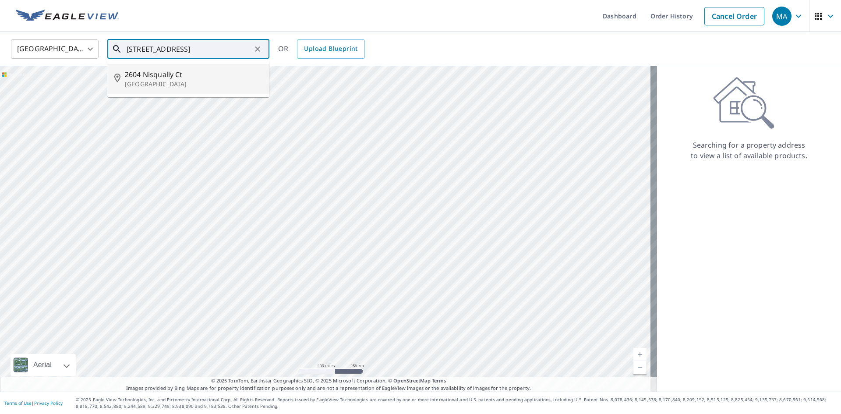
click at [199, 77] on span "2604 Nisqually Ct" at bounding box center [194, 74] width 138 height 11
type input "[STREET_ADDRESS]"
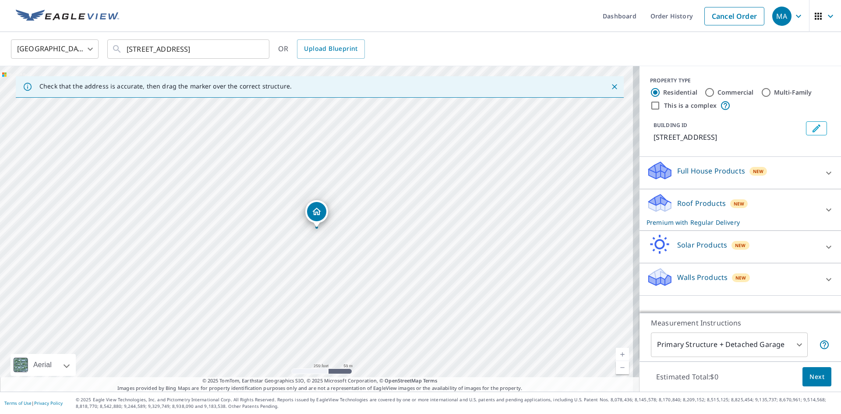
click at [805, 369] on button "Next" at bounding box center [817, 377] width 29 height 20
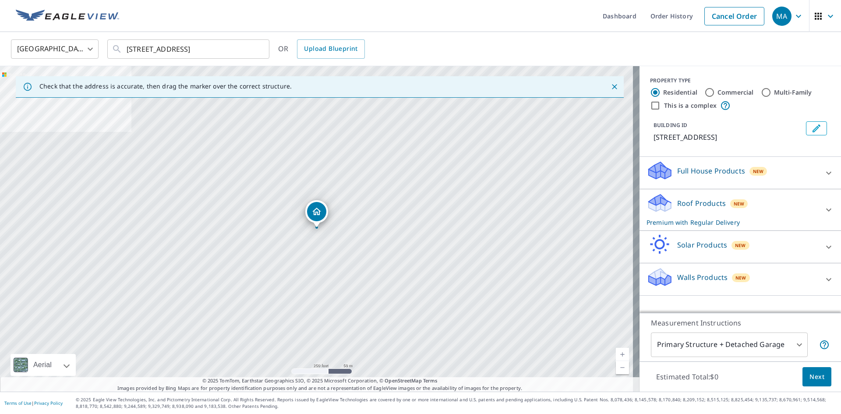
click at [698, 270] on div "Walls Products New" at bounding box center [733, 279] width 172 height 25
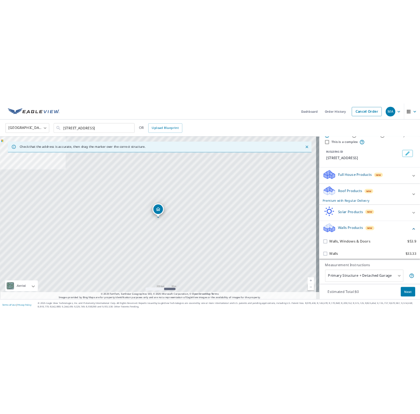
scroll to position [43, 0]
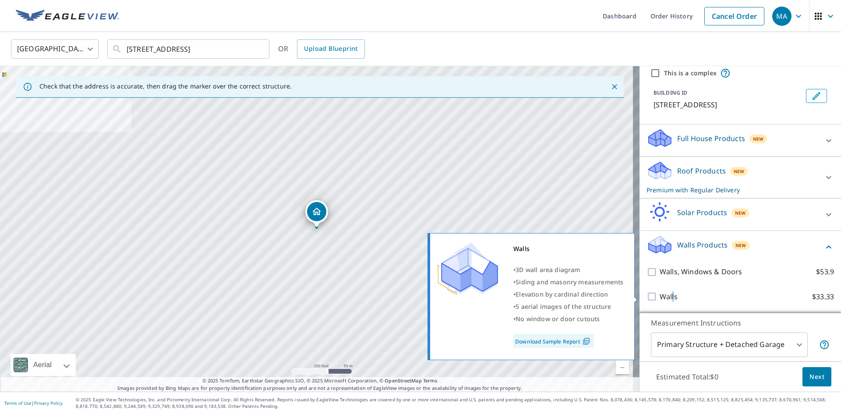
click at [666, 297] on p "Walls" at bounding box center [669, 296] width 18 height 11
click at [647, 298] on input "Walls $33.33" at bounding box center [653, 296] width 13 height 11
checkbox input "true"
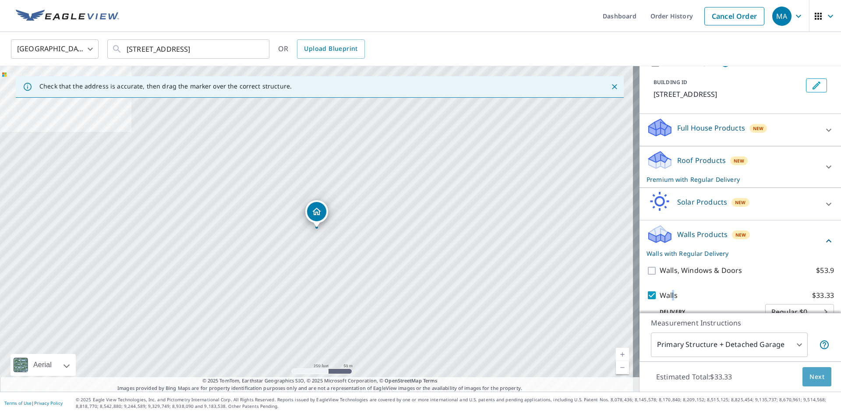
click at [811, 378] on span "Next" at bounding box center [817, 377] width 15 height 11
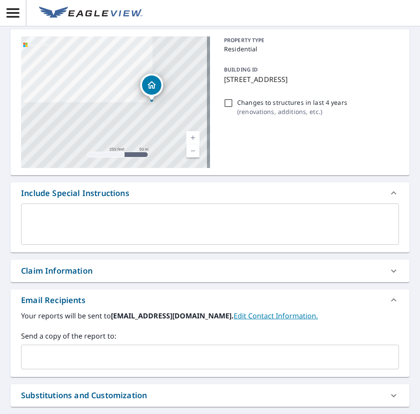
scroll to position [175, 0]
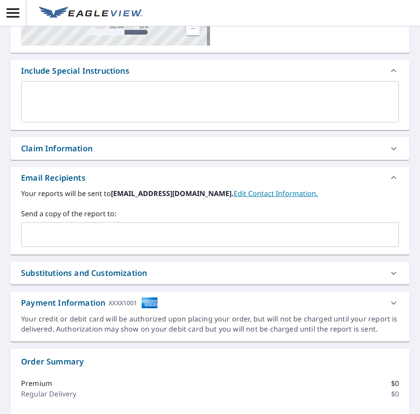
click at [59, 236] on input "text" at bounding box center [203, 234] width 357 height 17
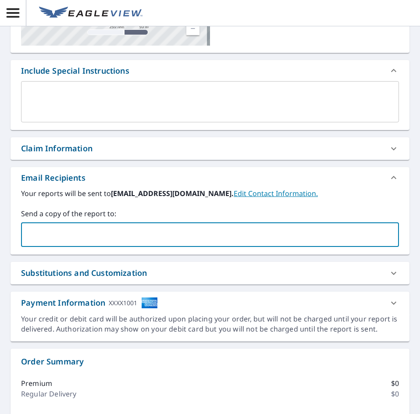
paste input "[EMAIL_ADDRESS][DOMAIN_NAME]"
type input "[EMAIL_ADDRESS][DOMAIN_NAME]"
checkbox input "true"
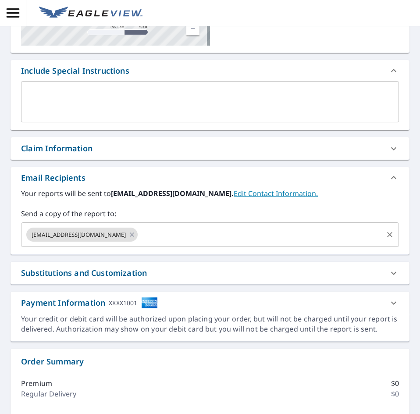
click at [166, 239] on input "text" at bounding box center [260, 234] width 243 height 17
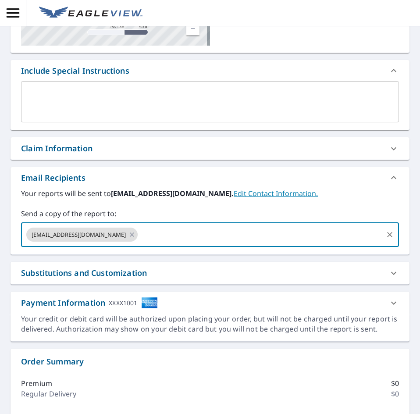
paste input "[EMAIL_ADDRESS][DOMAIN_NAME]"
type input "[EMAIL_ADDRESS][DOMAIN_NAME]"
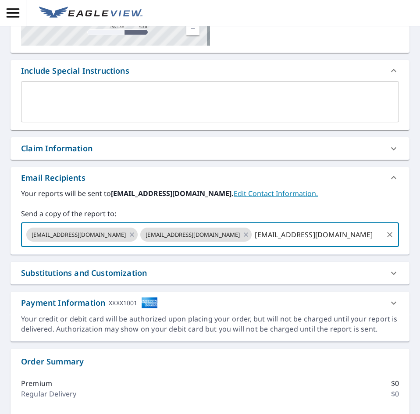
checkbox input "true"
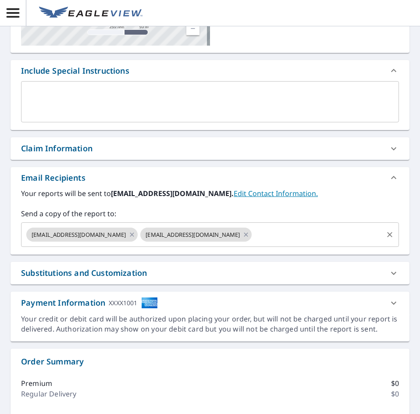
click at [292, 235] on input "text" at bounding box center [317, 234] width 129 height 17
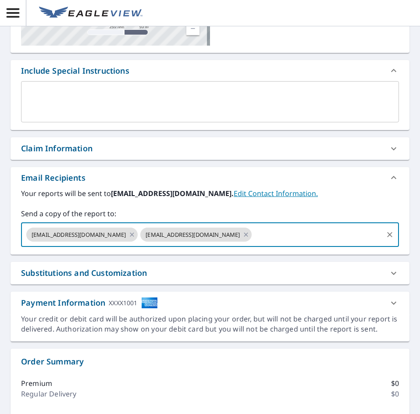
paste input "[EMAIL_ADDRESS][DOMAIN_NAME]"
type input "[EMAIL_ADDRESS][DOMAIN_NAME]"
checkbox input "true"
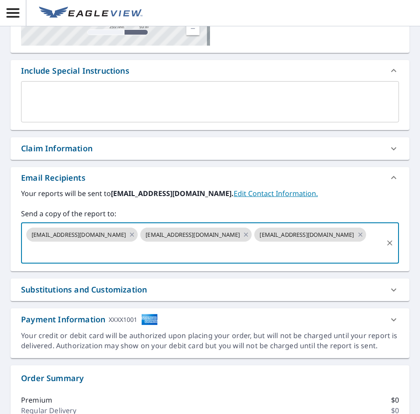
scroll to position [0, 0]
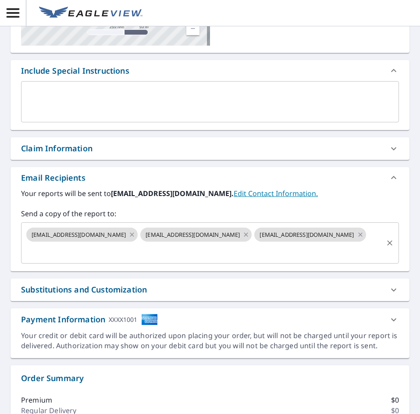
click at [169, 250] on input "text" at bounding box center [203, 251] width 357 height 17
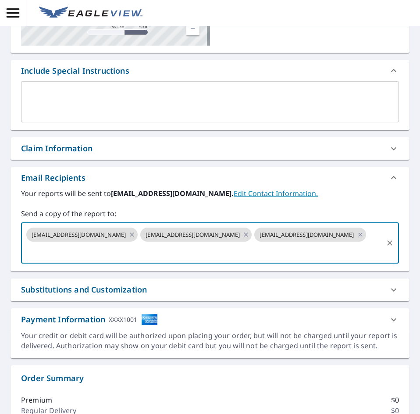
paste input "[EMAIL_ADDRESS][DOMAIN_NAME]"
type input "[EMAIL_ADDRESS][DOMAIN_NAME]"
checkbox input "true"
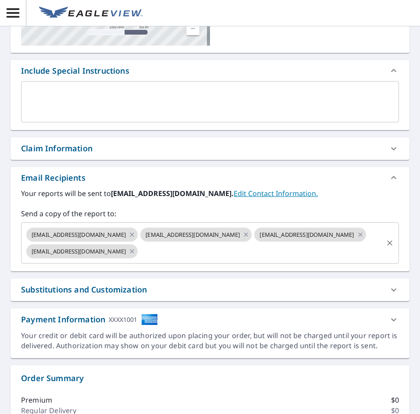
click at [286, 248] on input "text" at bounding box center [260, 251] width 243 height 17
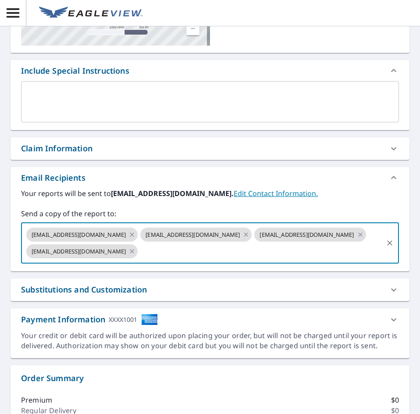
paste input "[EMAIL_ADDRESS][DOMAIN_NAME]"
type input "[EMAIL_ADDRESS][DOMAIN_NAME]"
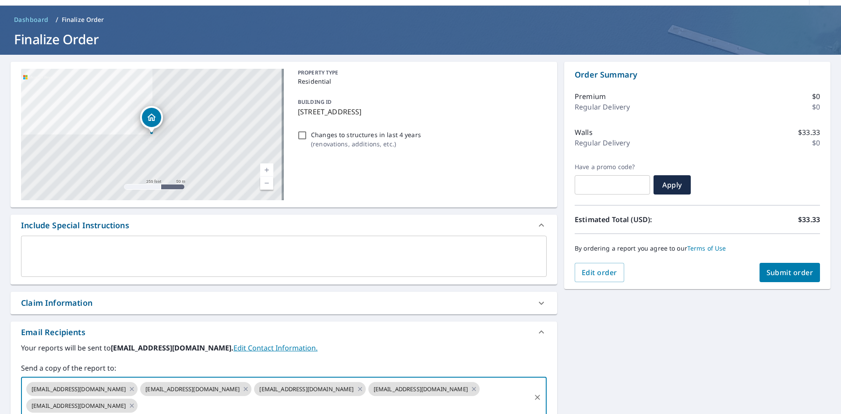
scroll to position [23, 0]
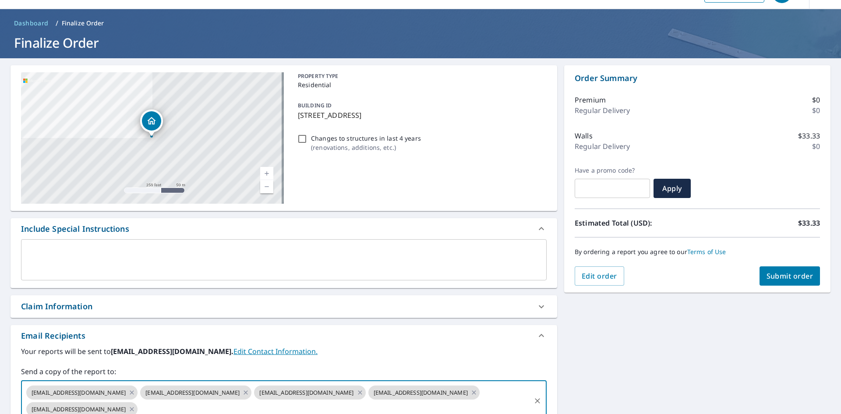
click at [793, 280] on span "Submit order" at bounding box center [790, 276] width 47 height 10
checkbox input "true"
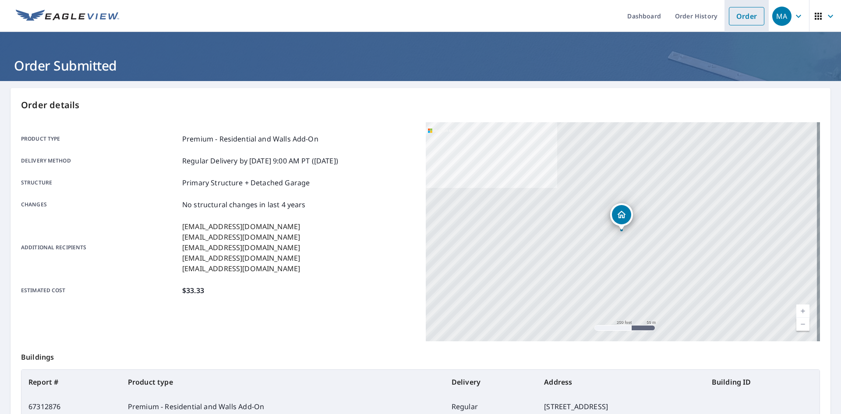
click at [747, 18] on link "Order" at bounding box center [746, 16] width 35 height 18
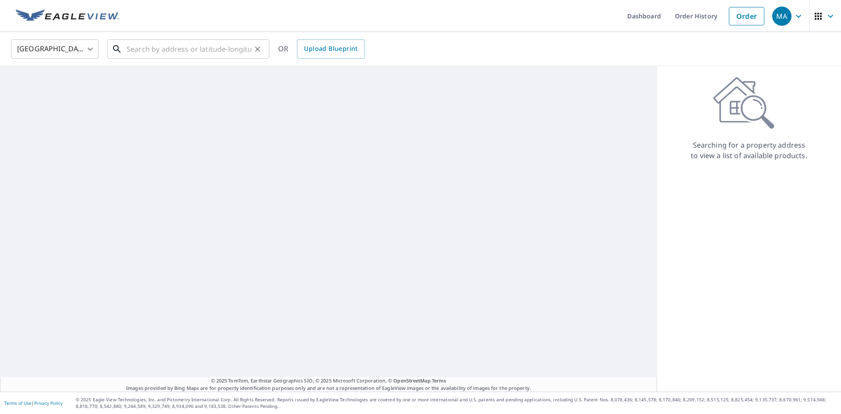
click at [206, 48] on input "text" at bounding box center [189, 49] width 125 height 25
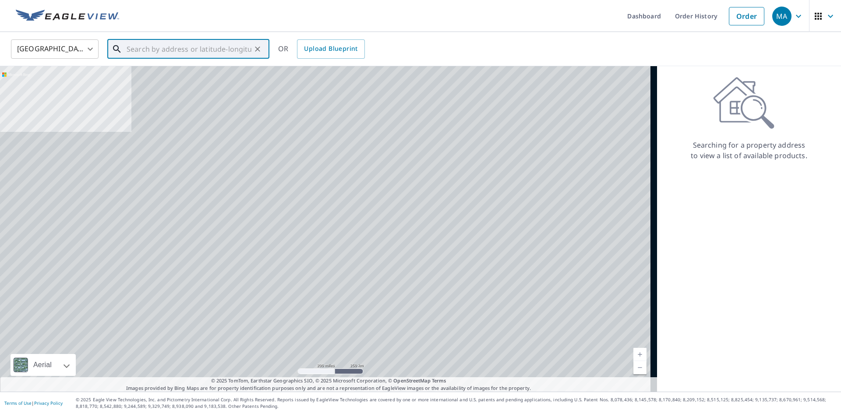
paste input "[STREET_ADDRESS]"
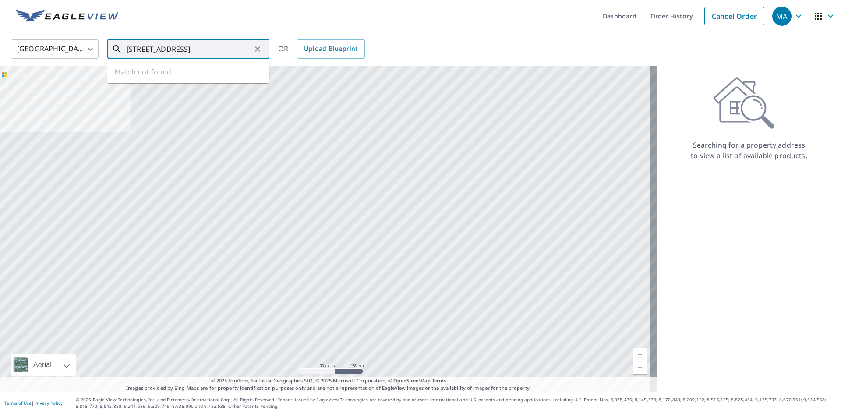
scroll to position [0, 20]
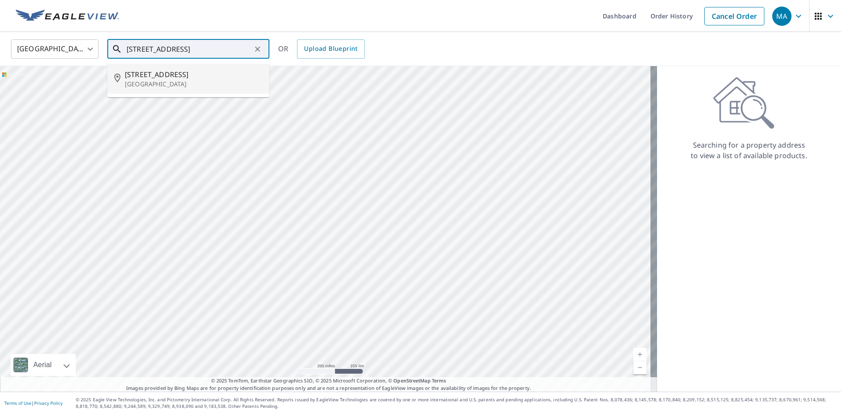
click at [218, 85] on p "[GEOGRAPHIC_DATA]" at bounding box center [194, 84] width 138 height 9
type input "[STREET_ADDRESS][PERSON_NAME]"
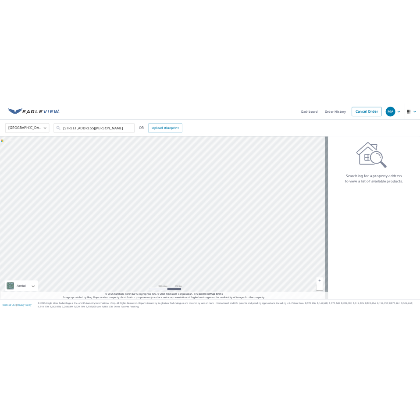
scroll to position [0, 0]
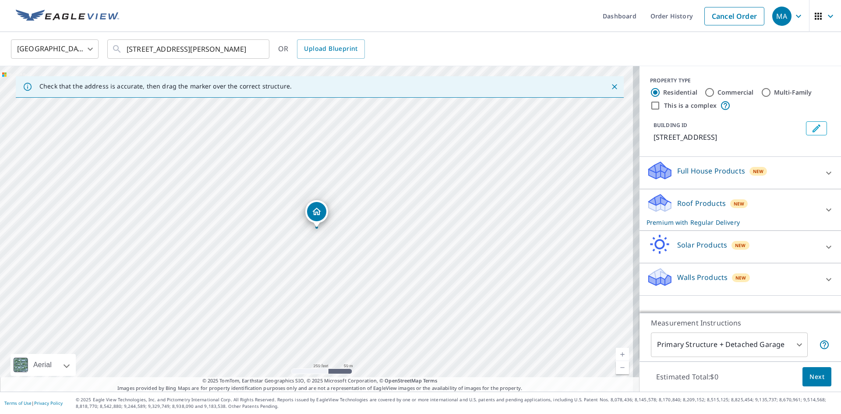
click at [756, 205] on div "Roof Products New Premium with Regular Delivery" at bounding box center [733, 210] width 172 height 34
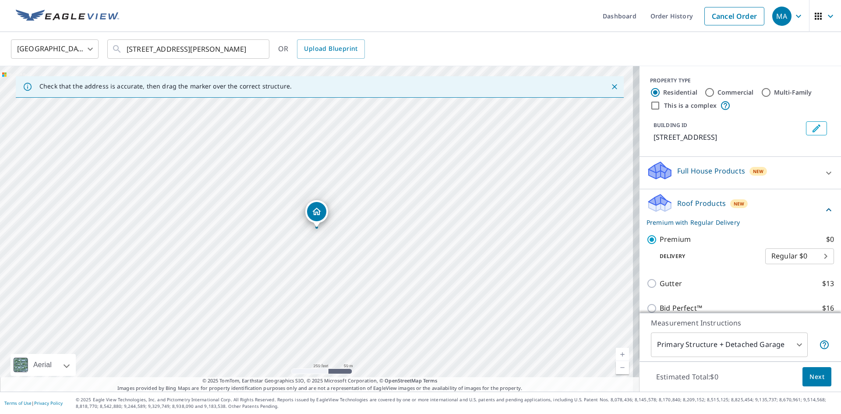
click at [815, 375] on span "Next" at bounding box center [817, 377] width 15 height 11
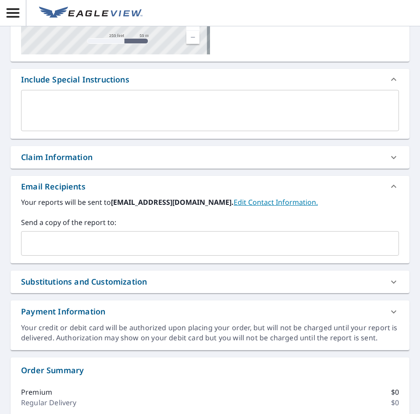
scroll to position [175, 0]
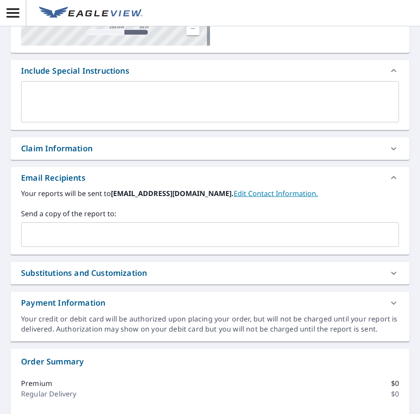
click at [62, 234] on input "text" at bounding box center [203, 234] width 357 height 17
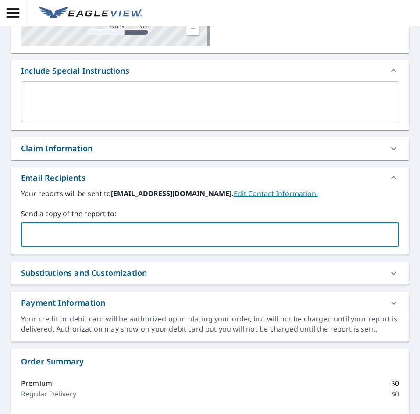
paste input "[EMAIL_ADDRESS][DOMAIN_NAME]"
type input "[EMAIL_ADDRESS][DOMAIN_NAME]"
checkbox input "true"
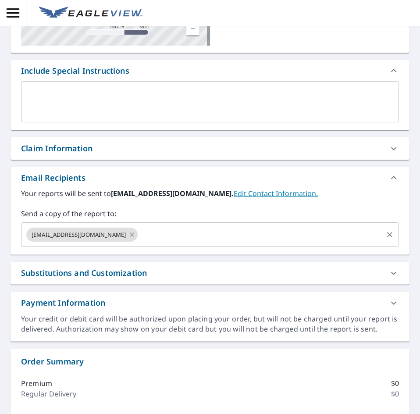
click at [161, 233] on input "text" at bounding box center [260, 234] width 243 height 17
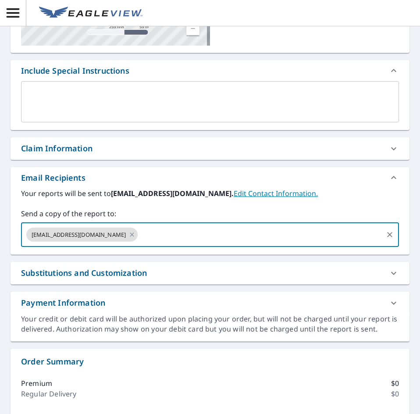
paste input "[EMAIL_ADDRESS][DOMAIN_NAME]"
type input "[EMAIL_ADDRESS][DOMAIN_NAME]"
checkbox input "true"
click at [278, 230] on input "text" at bounding box center [317, 234] width 129 height 17
paste input "[EMAIL_ADDRESS][DOMAIN_NAME]"
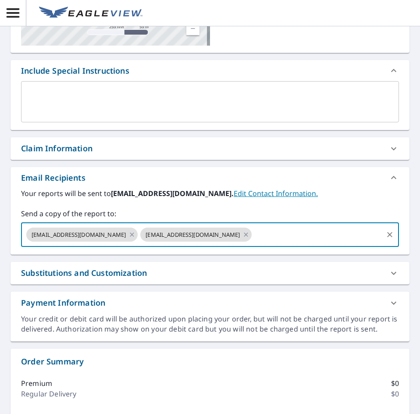
type input "[EMAIL_ADDRESS][DOMAIN_NAME]"
checkbox input "true"
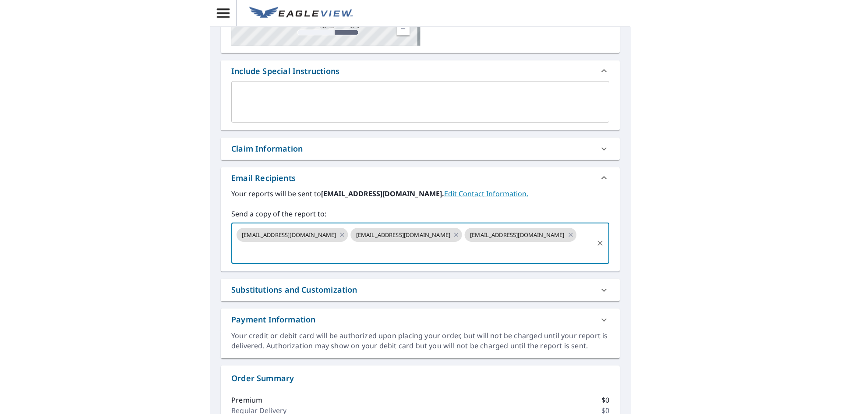
scroll to position [0, 0]
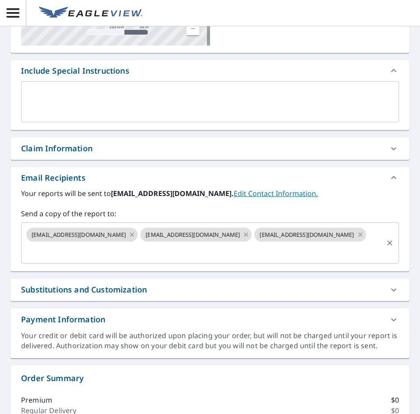
click at [171, 255] on input "text" at bounding box center [203, 251] width 357 height 17
paste input "[EMAIL_ADDRESS][DOMAIN_NAME]"
type input "[EMAIL_ADDRESS][DOMAIN_NAME]"
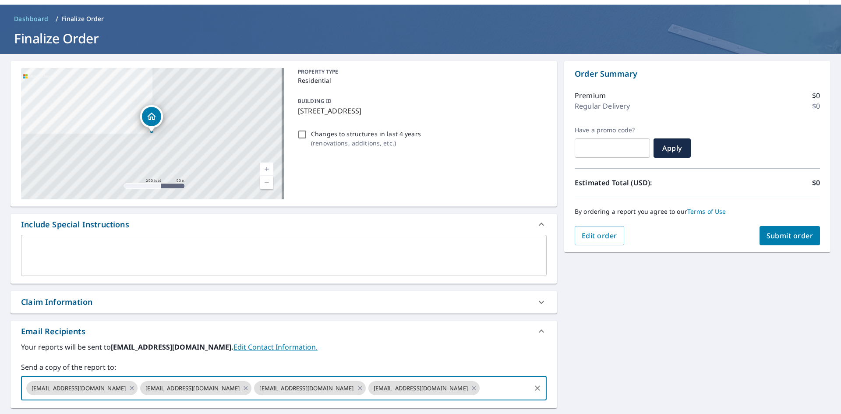
scroll to position [23, 0]
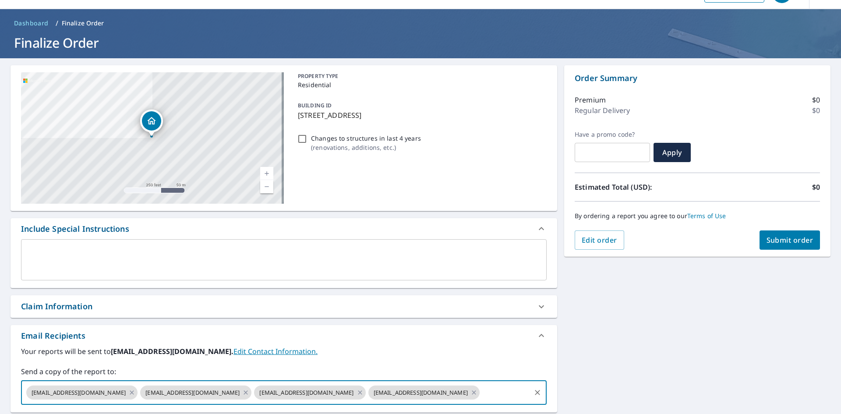
click at [774, 237] on span "Submit order" at bounding box center [790, 240] width 47 height 10
checkbox input "true"
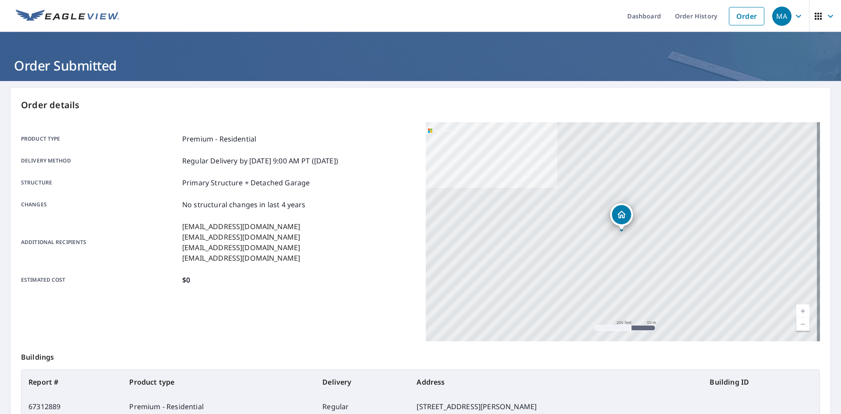
click at [733, 19] on link "Order" at bounding box center [746, 16] width 35 height 18
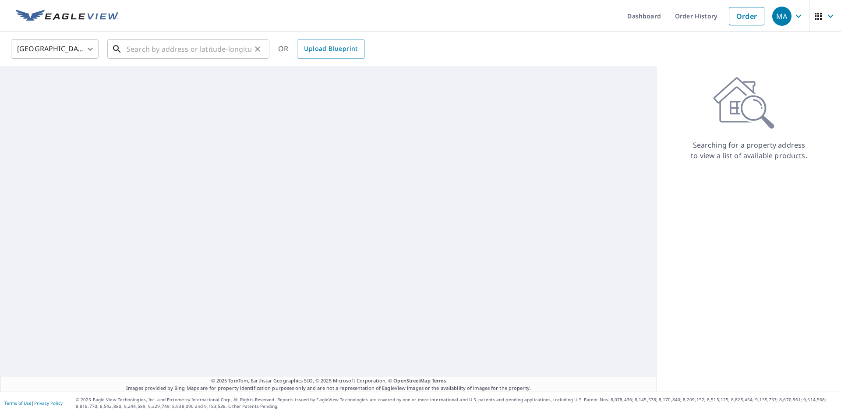
click at [223, 46] on input "text" at bounding box center [189, 49] width 125 height 25
paste input "[STREET_ADDRESS][PERSON_NAME][PERSON_NAME]"
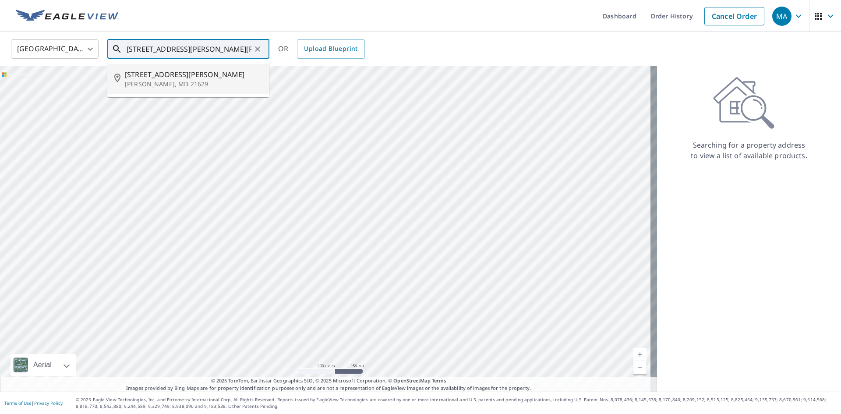
click at [206, 77] on span "[STREET_ADDRESS][PERSON_NAME]" at bounding box center [194, 74] width 138 height 11
type input "[STREET_ADDRESS][PERSON_NAME][PERSON_NAME]"
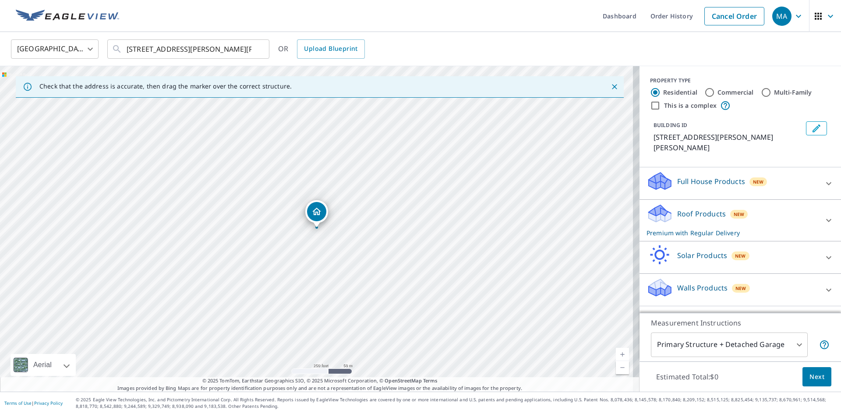
click at [772, 203] on div "Roof Products New Premium with Regular Delivery" at bounding box center [733, 220] width 172 height 34
click at [811, 381] on span "Next" at bounding box center [817, 377] width 15 height 11
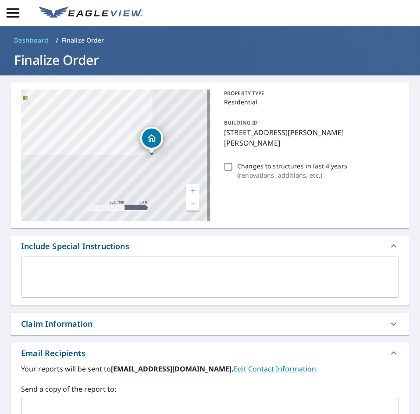
scroll to position [131, 0]
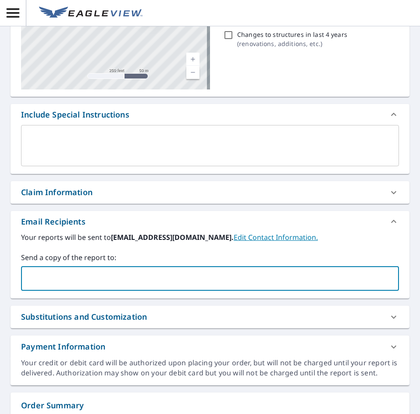
click at [40, 279] on input "text" at bounding box center [203, 278] width 357 height 17
paste input "[EMAIL_ADDRESS][DOMAIN_NAME]"
type input "[EMAIL_ADDRESS][DOMAIN_NAME]"
checkbox input "true"
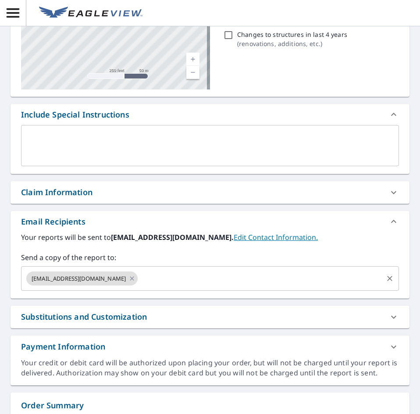
click at [159, 283] on input "text" at bounding box center [260, 278] width 243 height 17
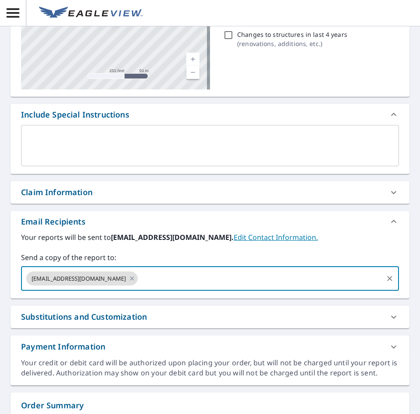
paste input "[EMAIL_ADDRESS][DOMAIN_NAME]"
type input "[EMAIL_ADDRESS][DOMAIN_NAME]"
checkbox input "true"
click at [280, 279] on input "text" at bounding box center [317, 278] width 129 height 17
paste input "[EMAIL_ADDRESS][DOMAIN_NAME]"
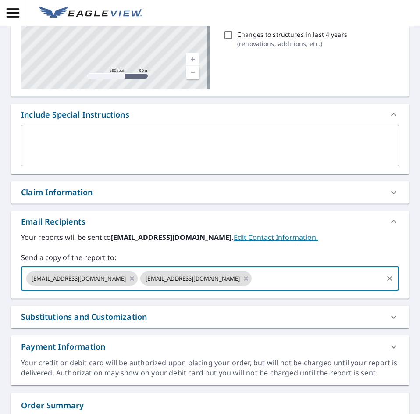
type input "[EMAIL_ADDRESS][DOMAIN_NAME]"
checkbox input "true"
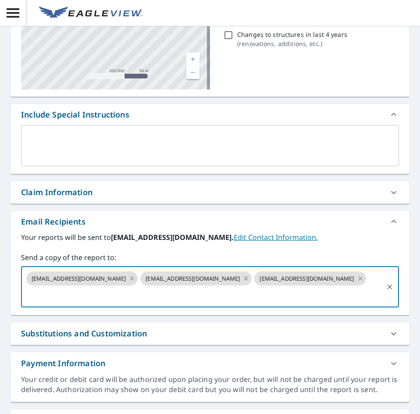
scroll to position [0, 0]
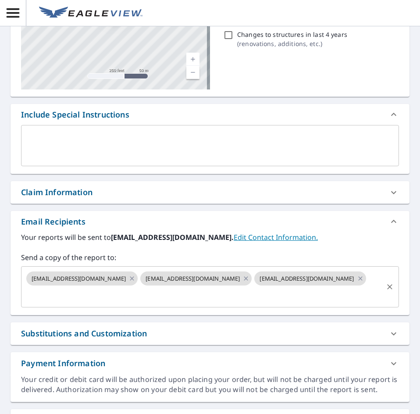
click at [222, 294] on input "text" at bounding box center [203, 295] width 357 height 17
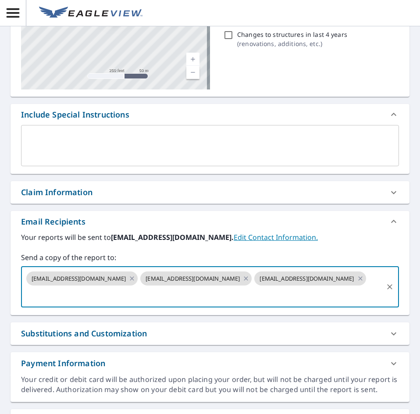
paste input "[EMAIL_ADDRESS][DOMAIN_NAME]"
type input "[EMAIL_ADDRESS][DOMAIN_NAME]"
checkbox input "true"
click at [308, 291] on input "text" at bounding box center [260, 295] width 243 height 17
paste input "[EMAIL_ADDRESS][DOMAIN_NAME]"
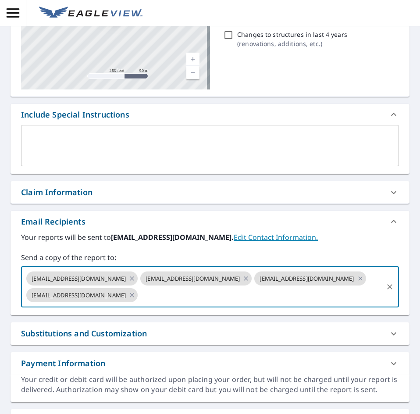
type input "[EMAIL_ADDRESS][DOMAIN_NAME]"
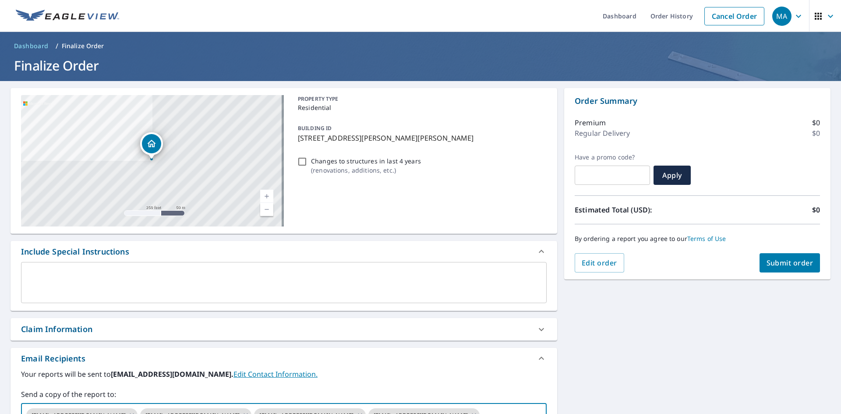
click at [789, 266] on span "Submit order" at bounding box center [790, 263] width 47 height 10
checkbox input "true"
